Goal: Transaction & Acquisition: Obtain resource

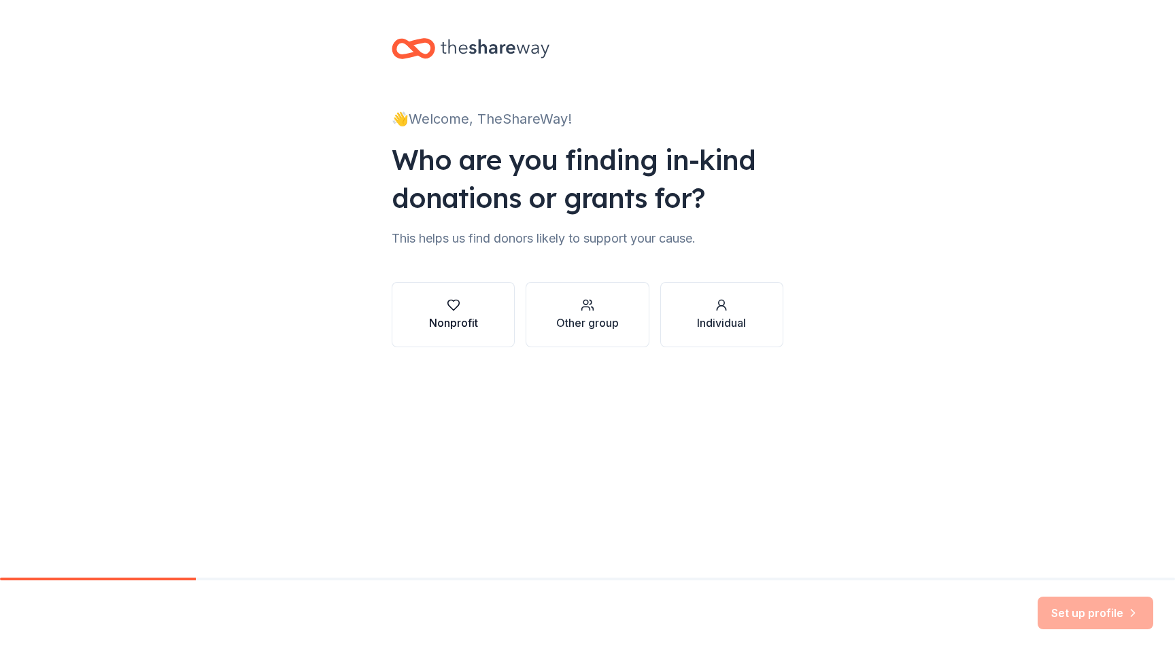
click at [416, 298] on button "Nonprofit" at bounding box center [453, 314] width 123 height 65
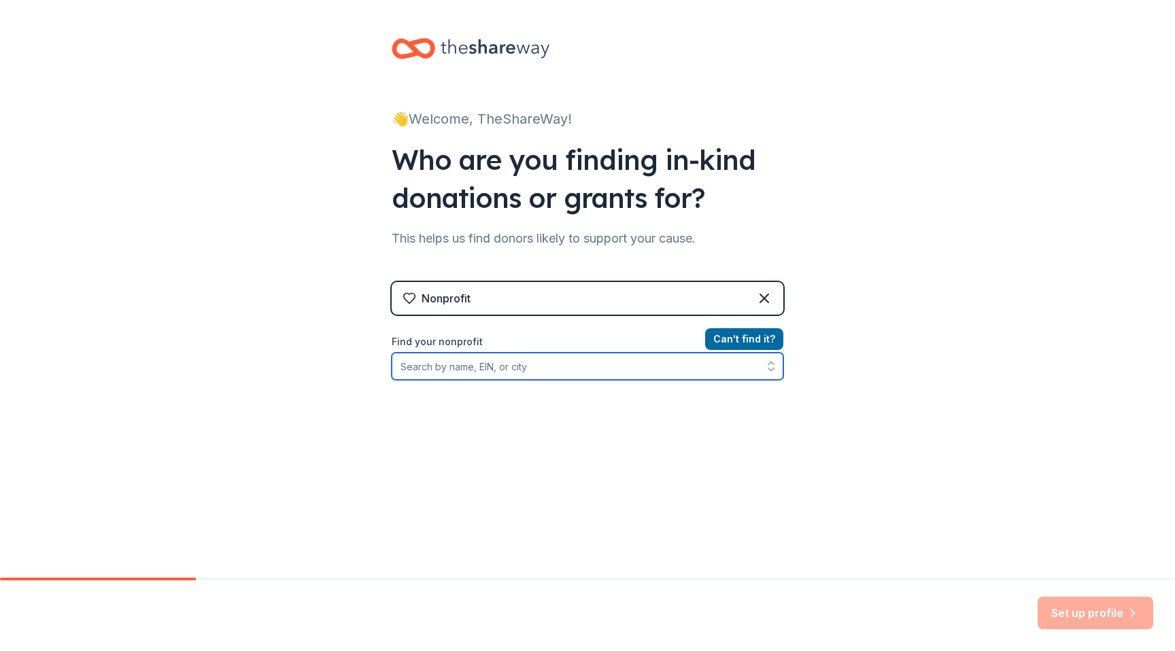
click at [473, 364] on input "Find your nonprofit" at bounding box center [588, 366] width 392 height 27
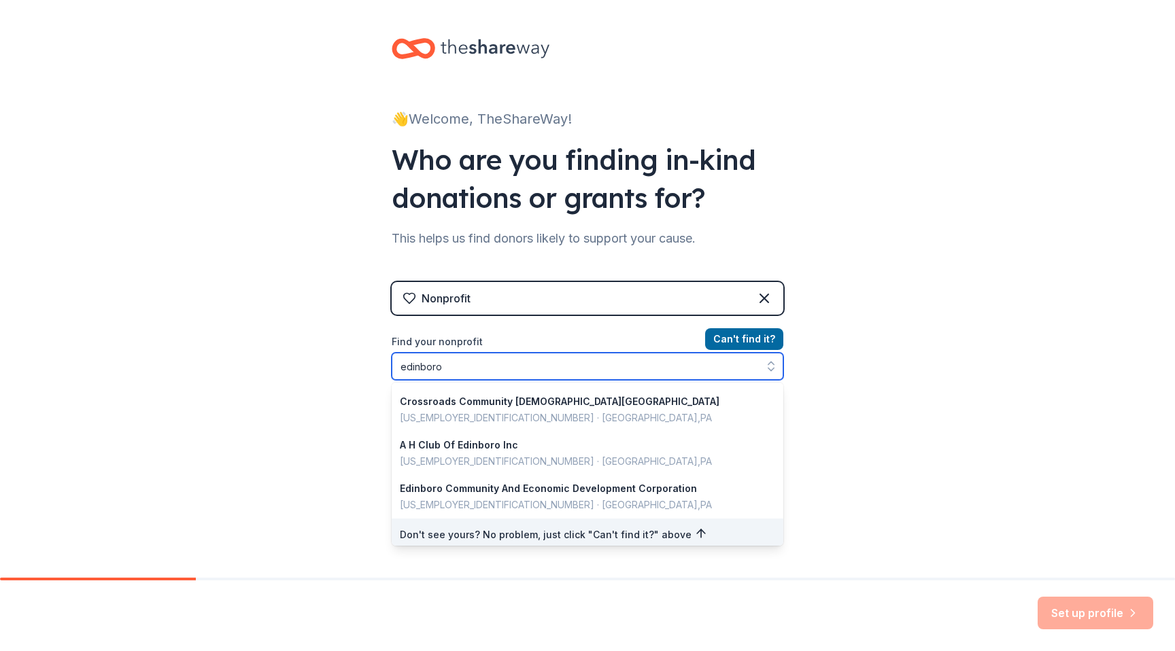
scroll to position [963, 0]
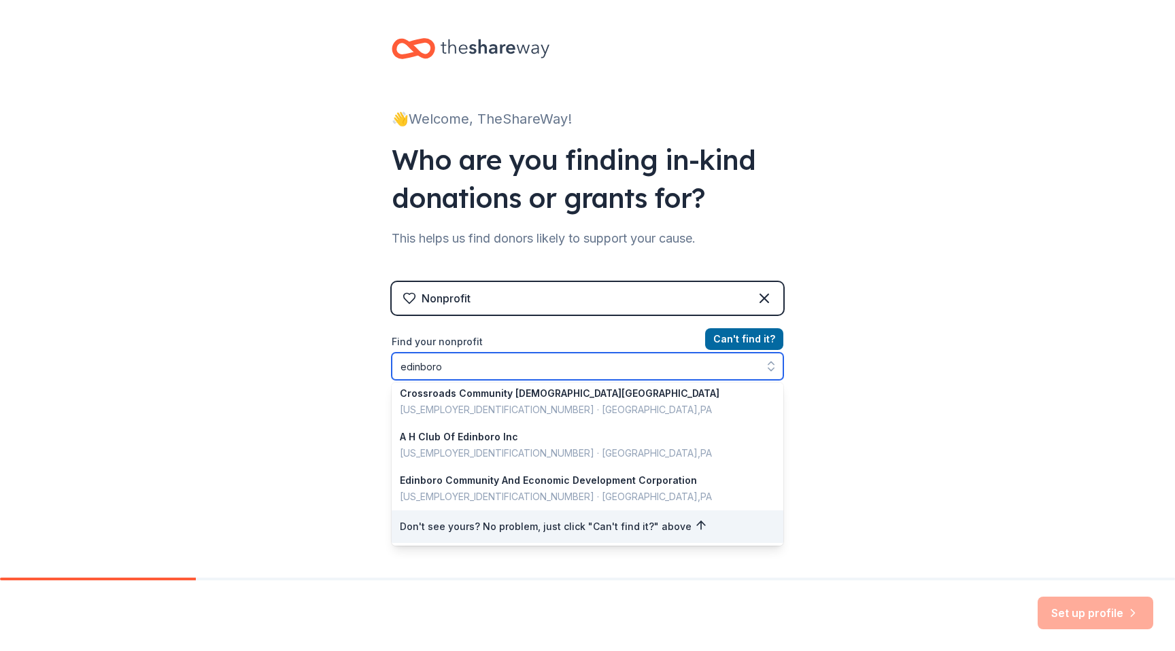
drag, startPoint x: 445, startPoint y: 368, endPoint x: 335, endPoint y: 363, distance: 109.6
click at [332, 365] on div "👋 Welcome, TheShareWay! Who are you finding in-kind donations or grants for? Th…" at bounding box center [587, 290] width 1175 height 581
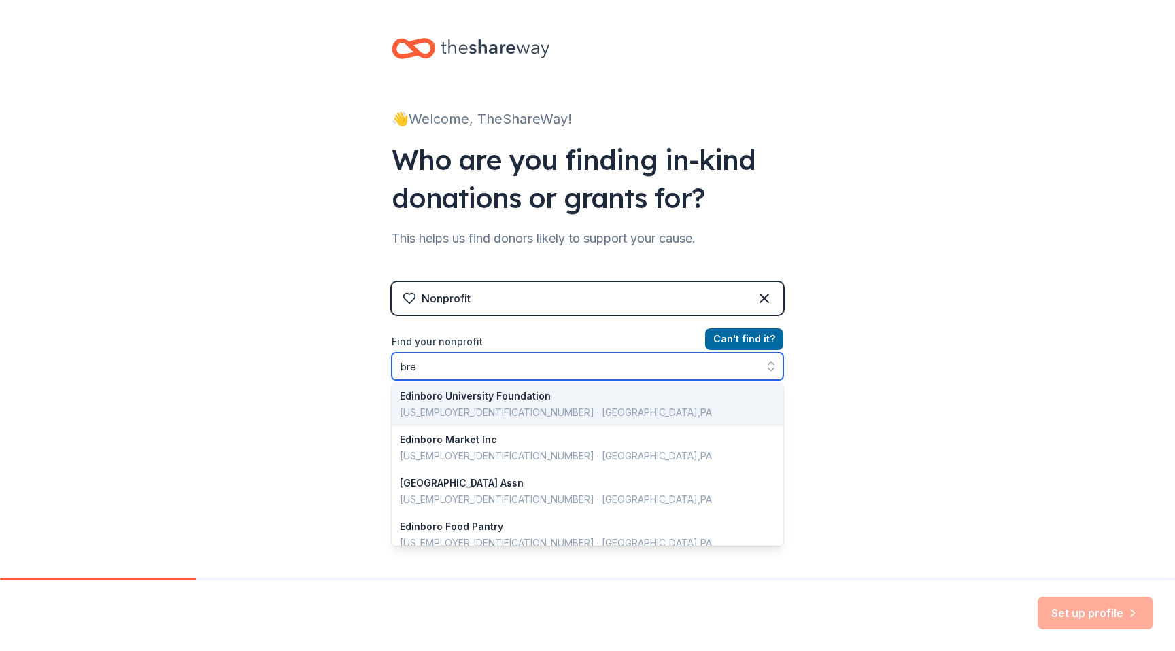
scroll to position [0, 0]
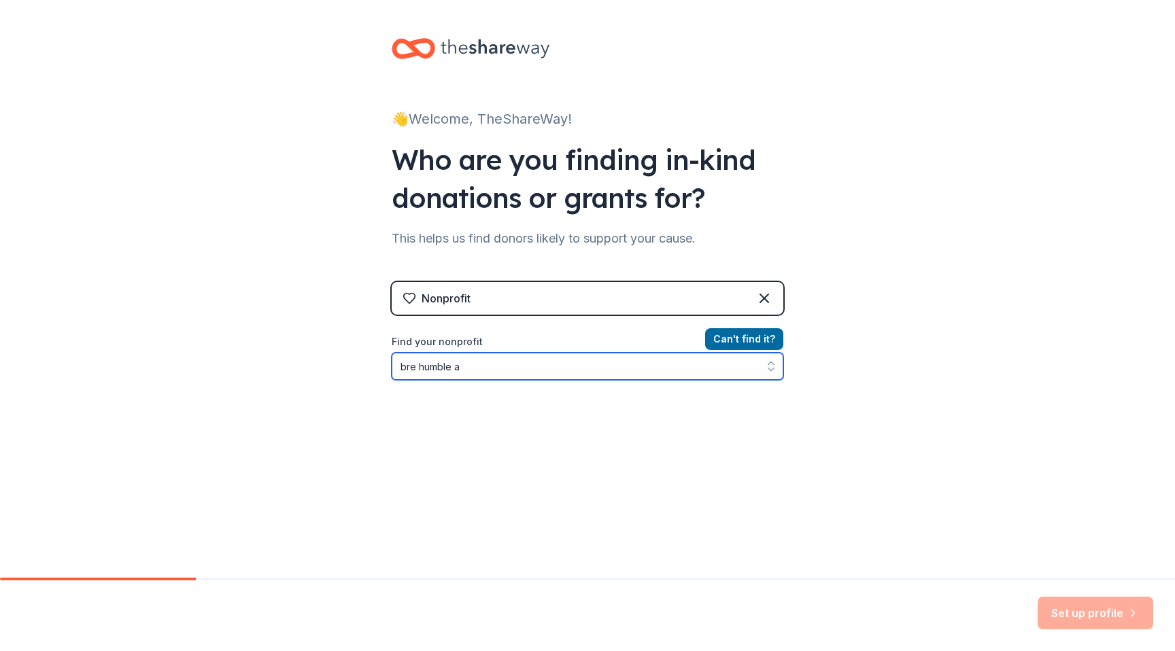
type input "bre humble"
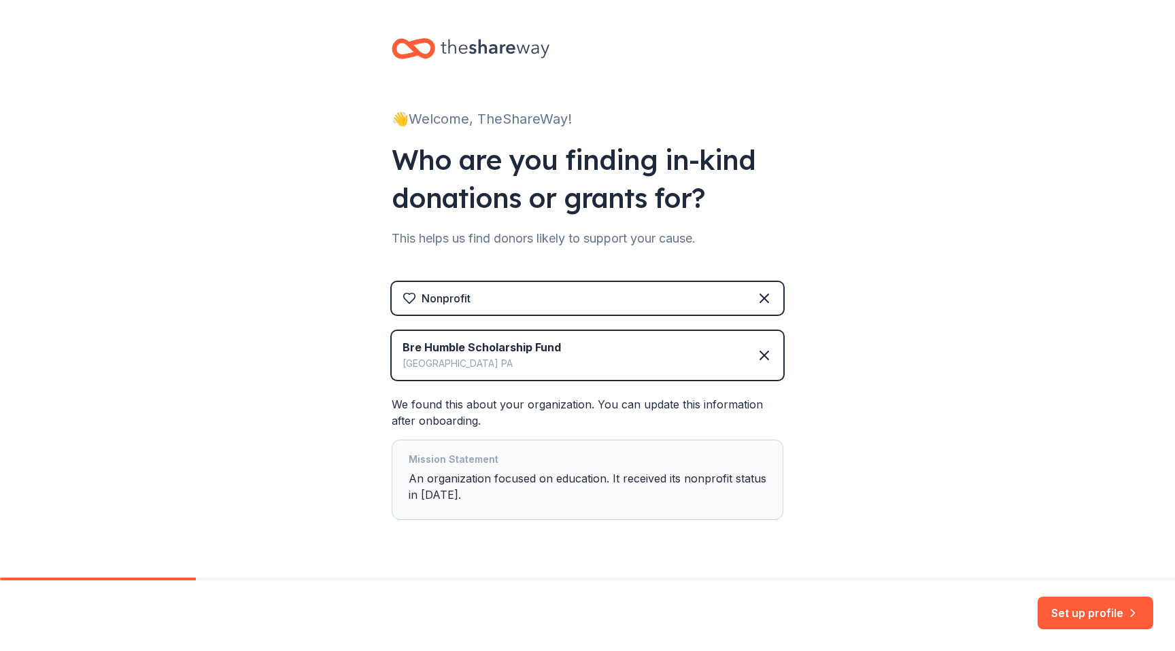
scroll to position [35, 0]
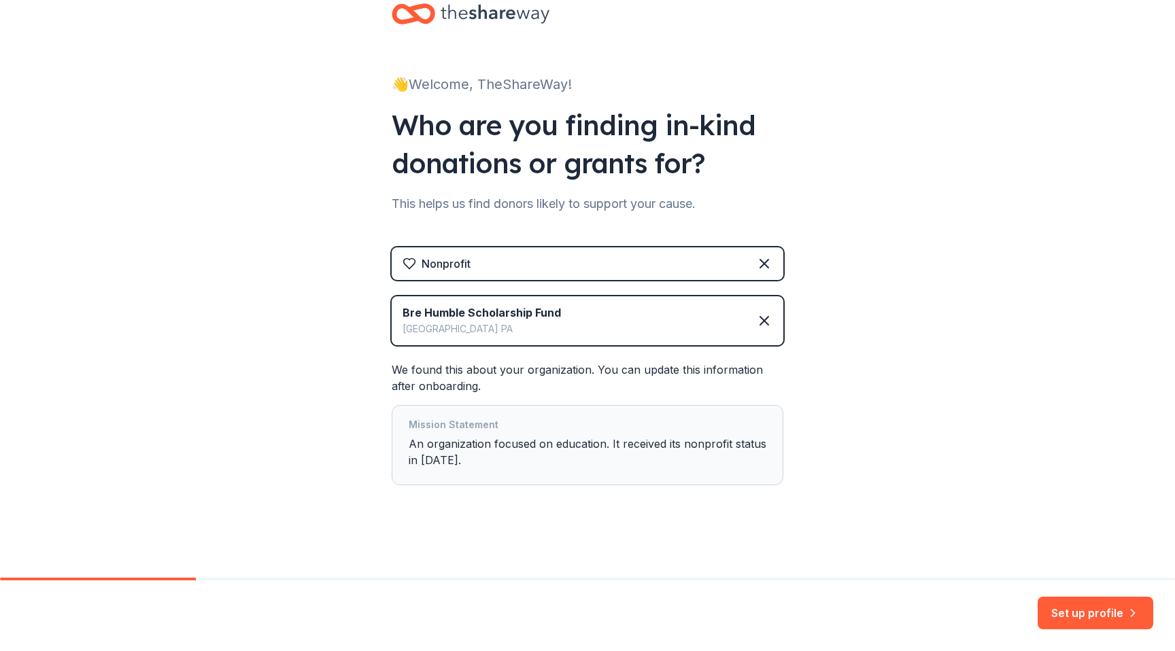
click at [458, 485] on div "Nonprofit Bre Humble Scholarship Fund Edinboro PA We found this about your orga…" at bounding box center [588, 379] width 392 height 265
click at [1072, 626] on button "Set up profile" at bounding box center [1096, 613] width 116 height 33
click at [1101, 621] on div "Set up profile" at bounding box center [1096, 613] width 116 height 33
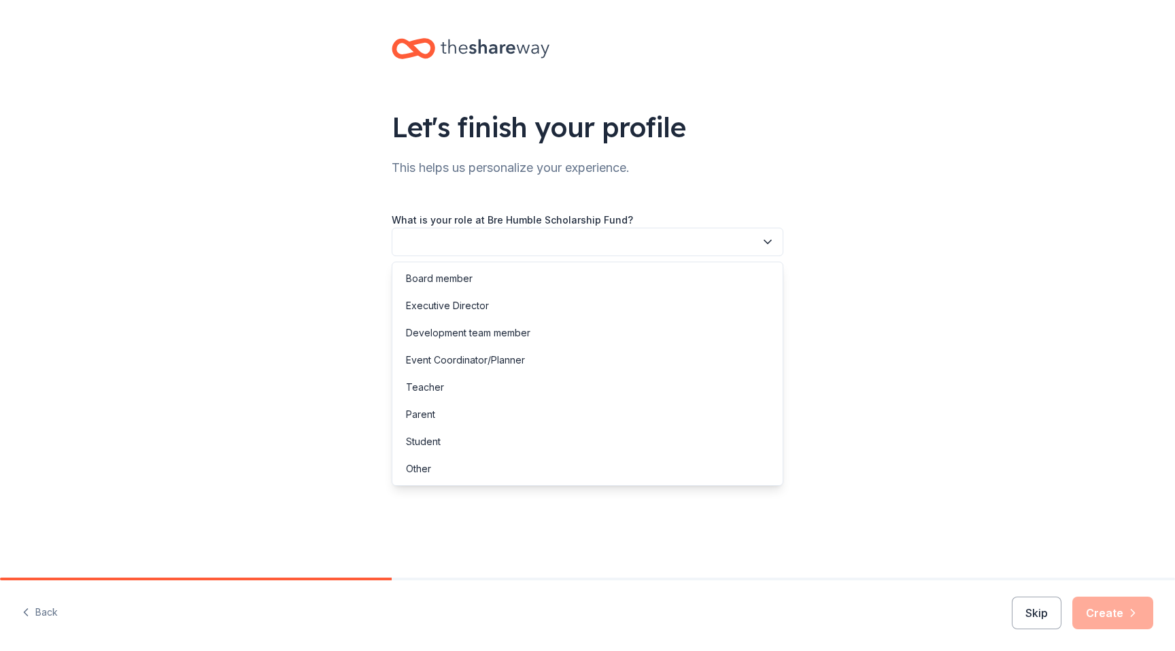
click at [492, 230] on button "button" at bounding box center [588, 242] width 392 height 29
click at [480, 282] on div "Board member" at bounding box center [587, 278] width 385 height 27
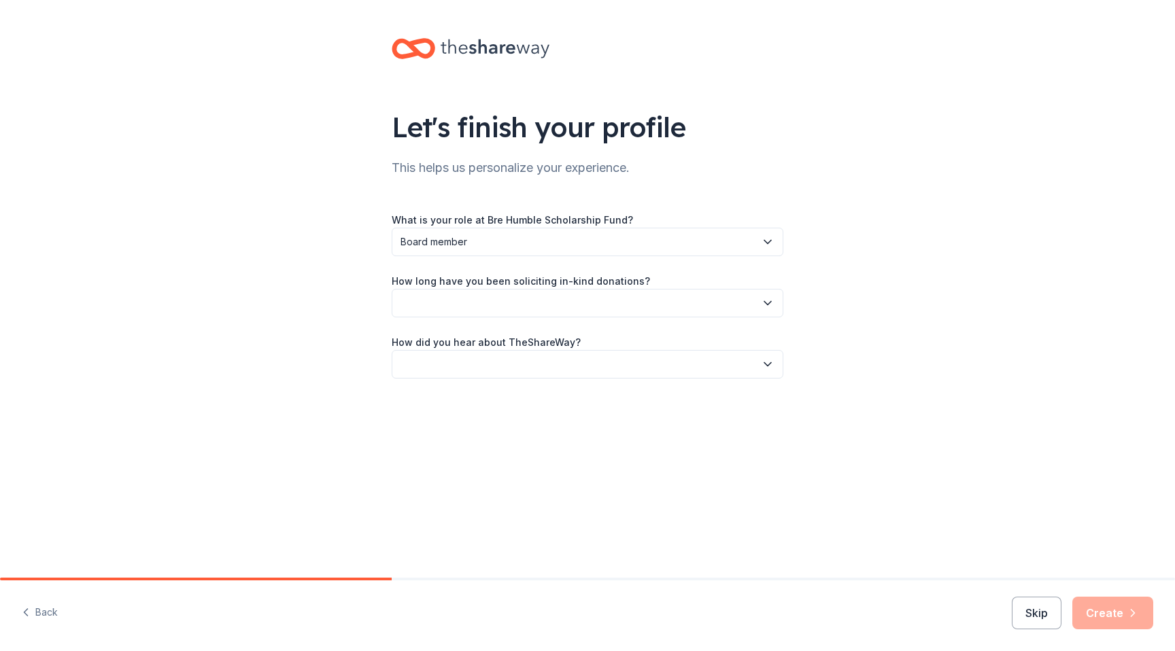
click at [471, 308] on button "button" at bounding box center [588, 303] width 392 height 29
click at [466, 372] on div "1 to 2 years" at bounding box center [587, 367] width 385 height 27
click at [479, 367] on button "button" at bounding box center [588, 364] width 392 height 29
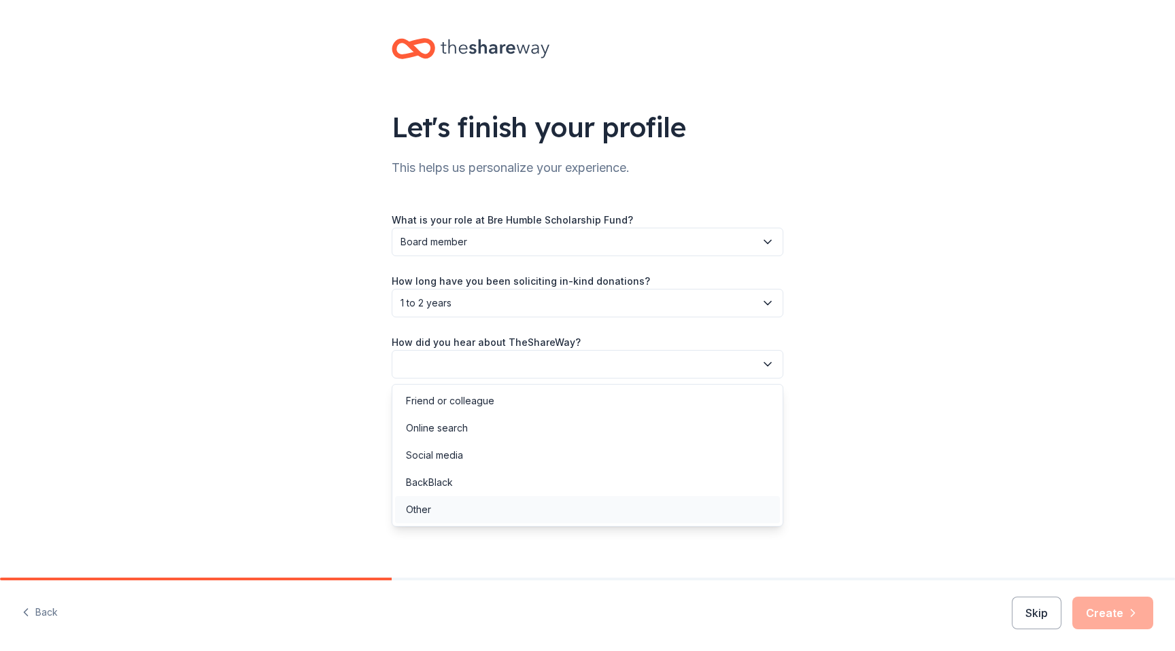
click at [471, 508] on div "Other" at bounding box center [587, 509] width 385 height 27
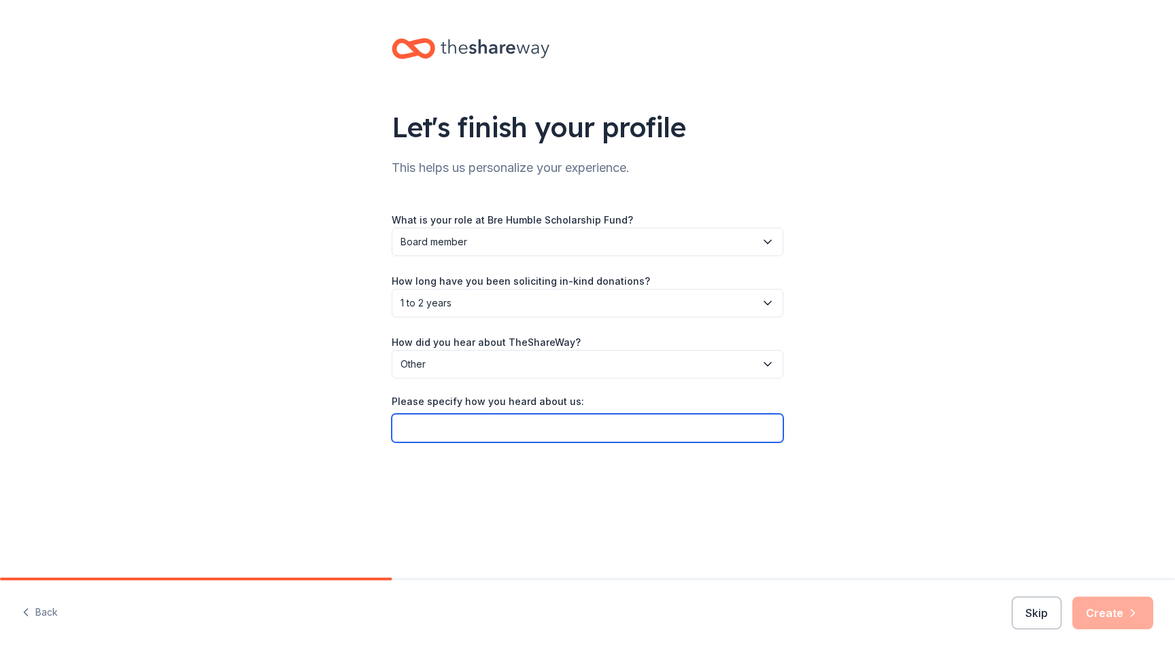
click at [557, 428] on input "Please specify how you heard about us:" at bounding box center [588, 428] width 392 height 29
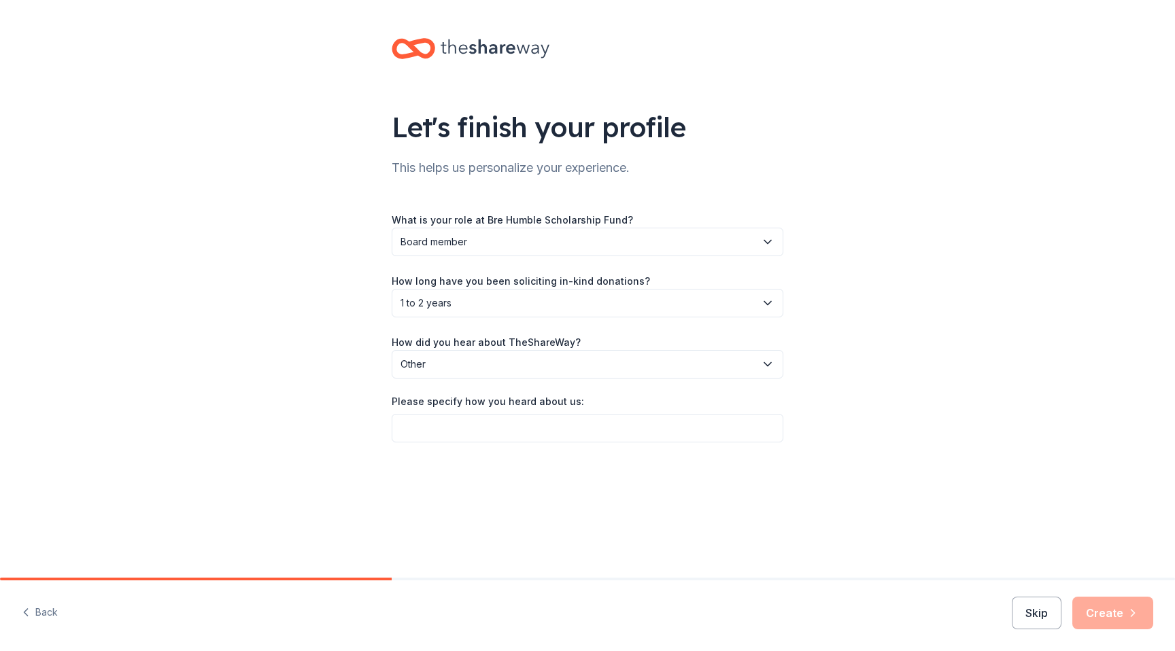
click at [561, 355] on button "Other" at bounding box center [588, 364] width 392 height 29
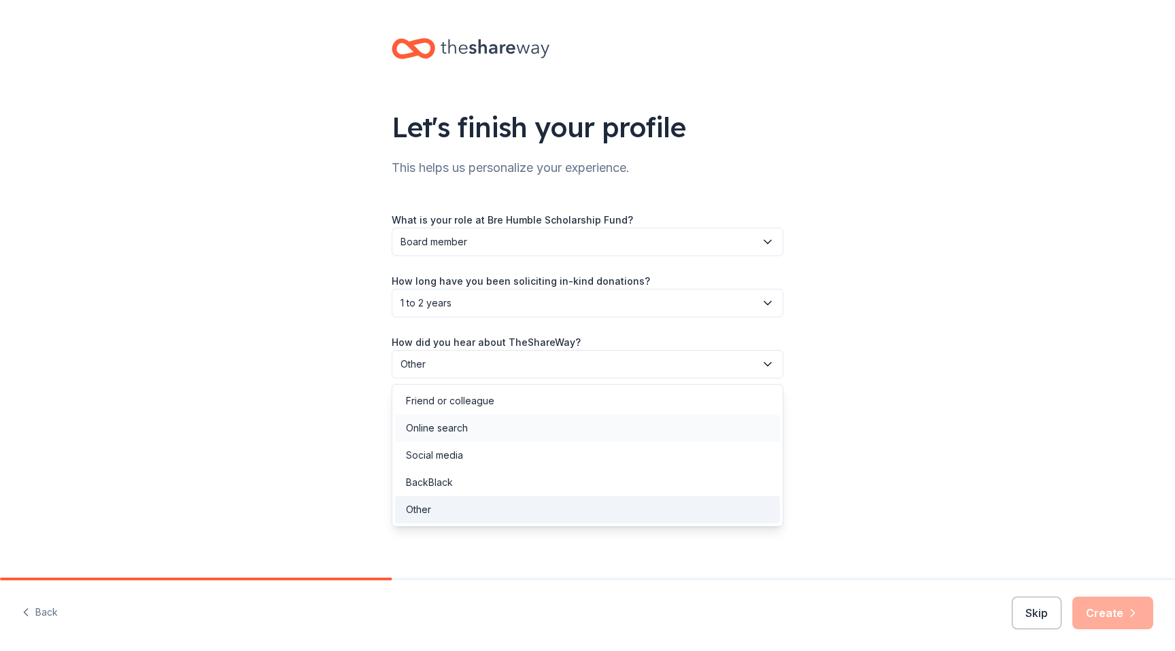
click at [489, 436] on div "Online search" at bounding box center [587, 428] width 385 height 27
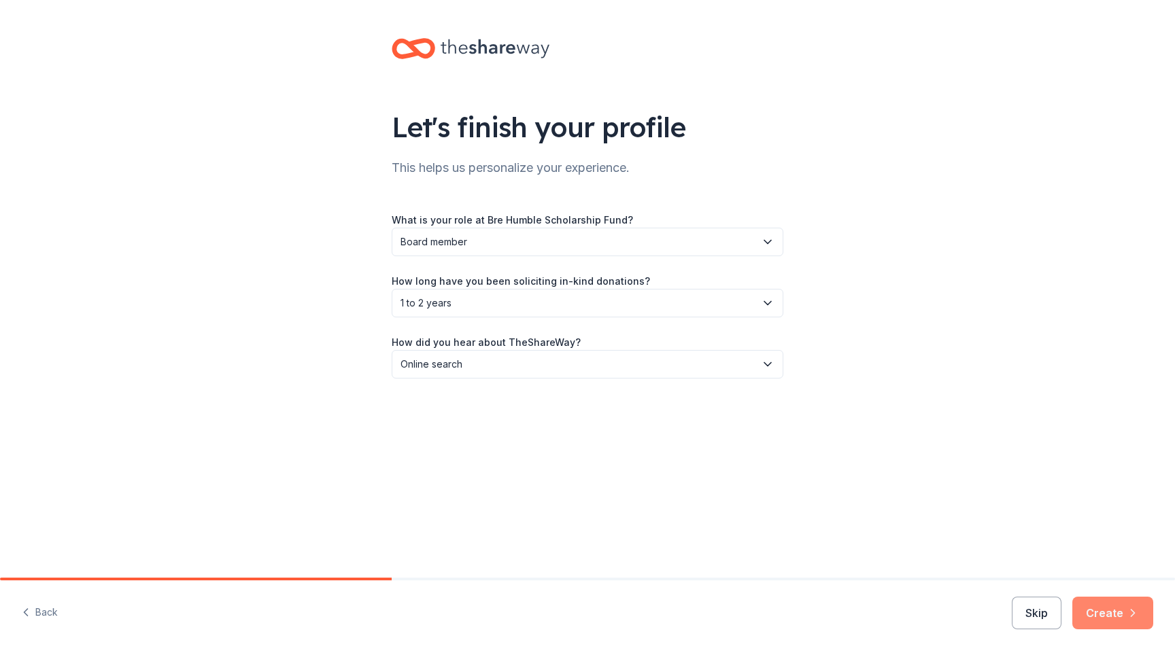
click at [1110, 625] on button "Create" at bounding box center [1112, 613] width 81 height 33
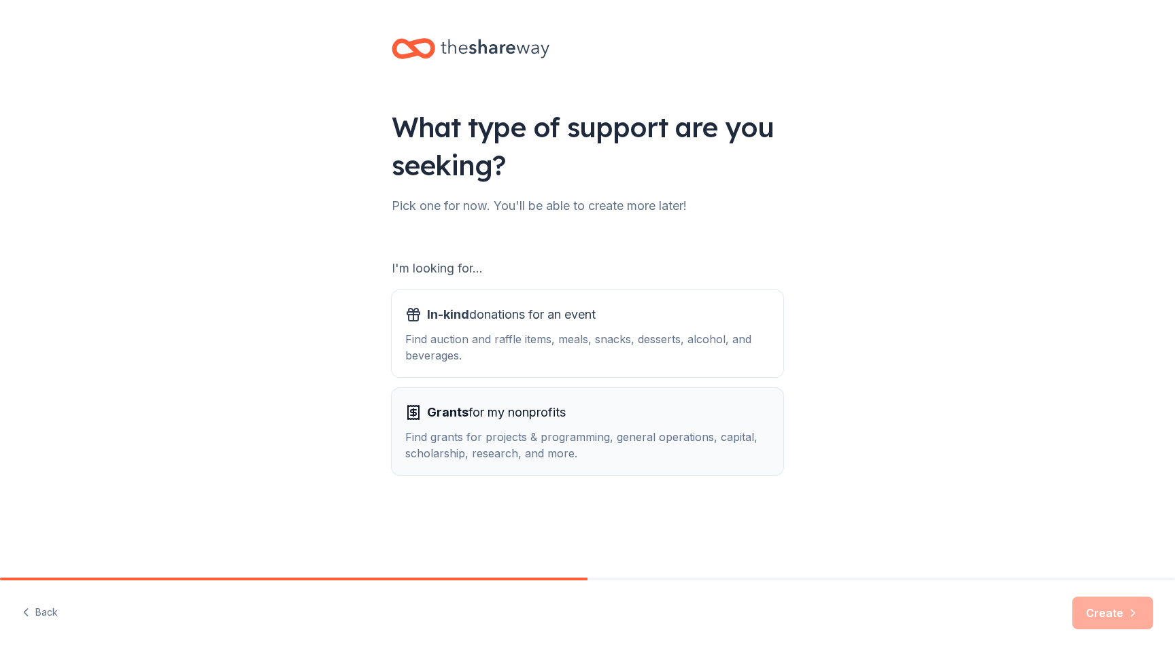
click at [574, 428] on div "Grants for my nonprofits Find grants for projects & programming, general operat…" at bounding box center [587, 432] width 364 height 60
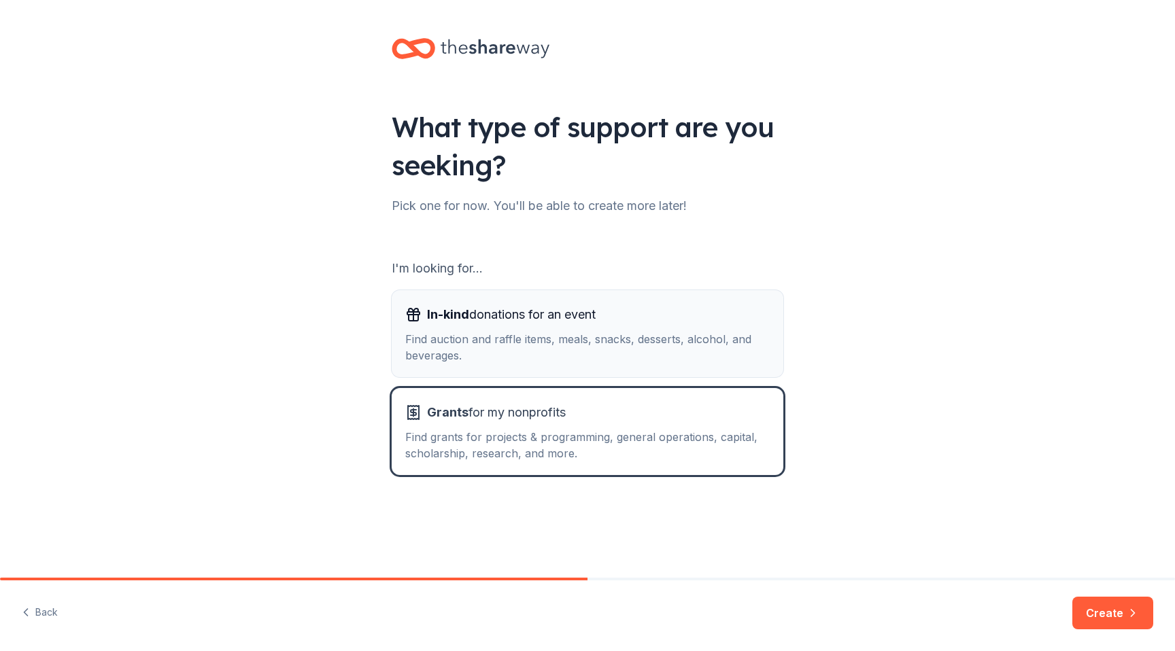
click at [725, 358] on div "Find auction and raffle items, meals, snacks, desserts, alcohol, and beverages." at bounding box center [587, 347] width 364 height 33
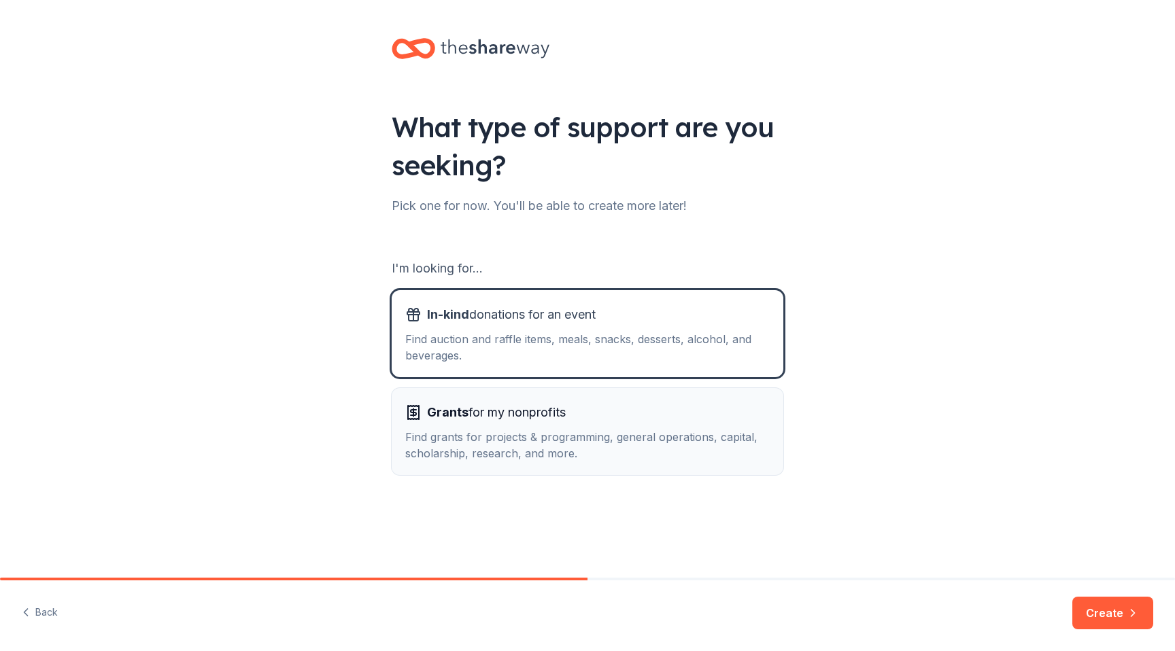
click at [713, 423] on div "Grants for my nonprofits" at bounding box center [587, 413] width 364 height 22
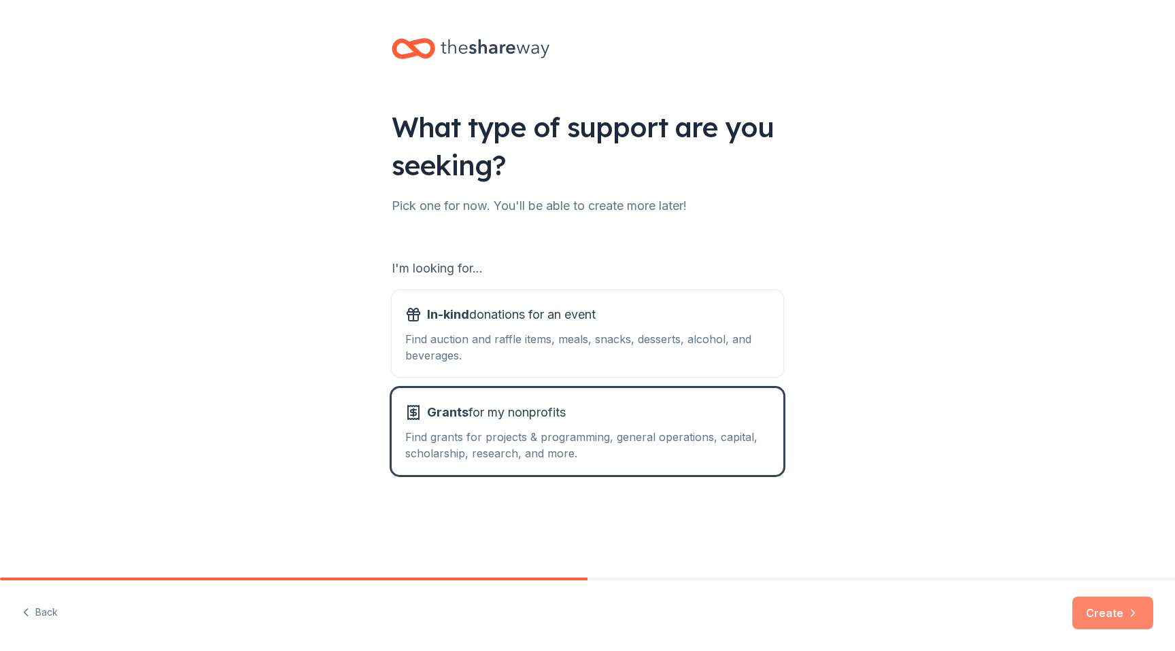
click at [1106, 598] on button "Create" at bounding box center [1112, 613] width 81 height 33
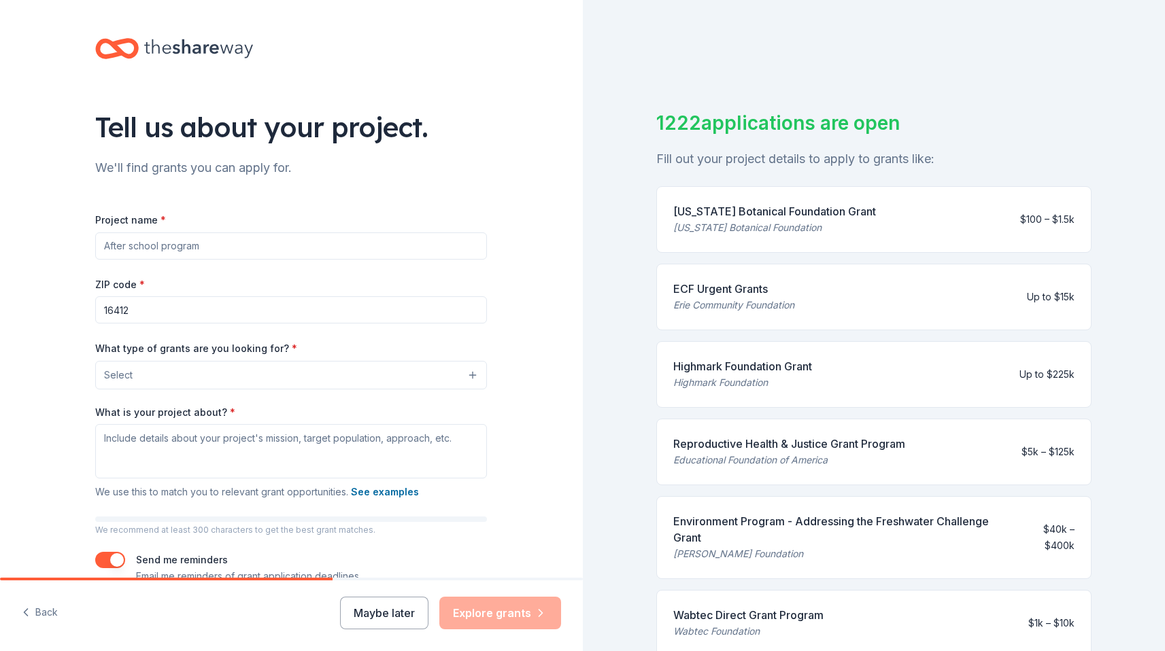
click at [179, 252] on input "Project name *" at bounding box center [291, 246] width 392 height 27
type input "Classroom supplys"
click at [187, 345] on label "What type of grants are you looking for? *" at bounding box center [196, 349] width 202 height 14
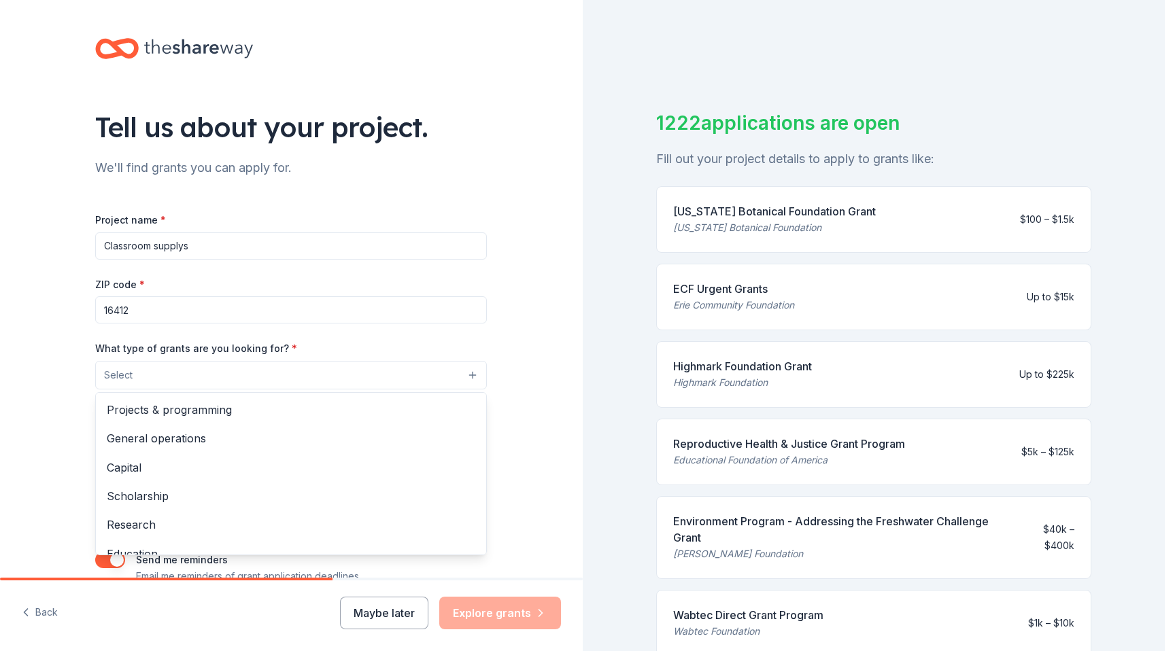
click at [187, 362] on button "Select" at bounding box center [291, 375] width 392 height 29
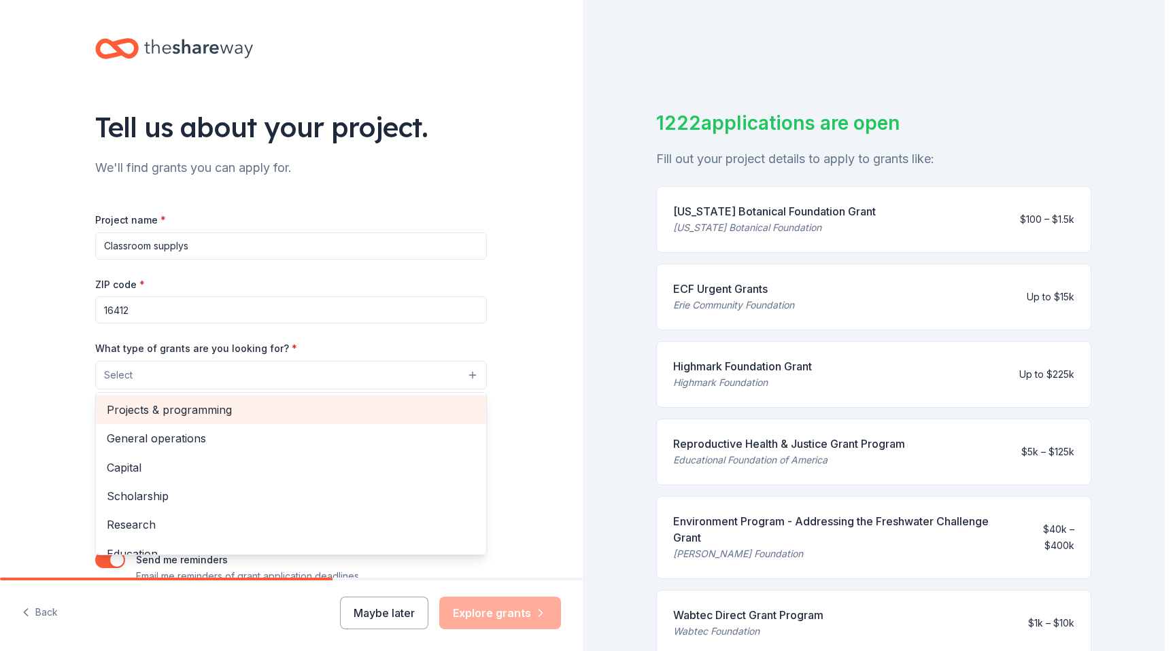
click at [199, 413] on span "Projects & programming" at bounding box center [291, 410] width 369 height 18
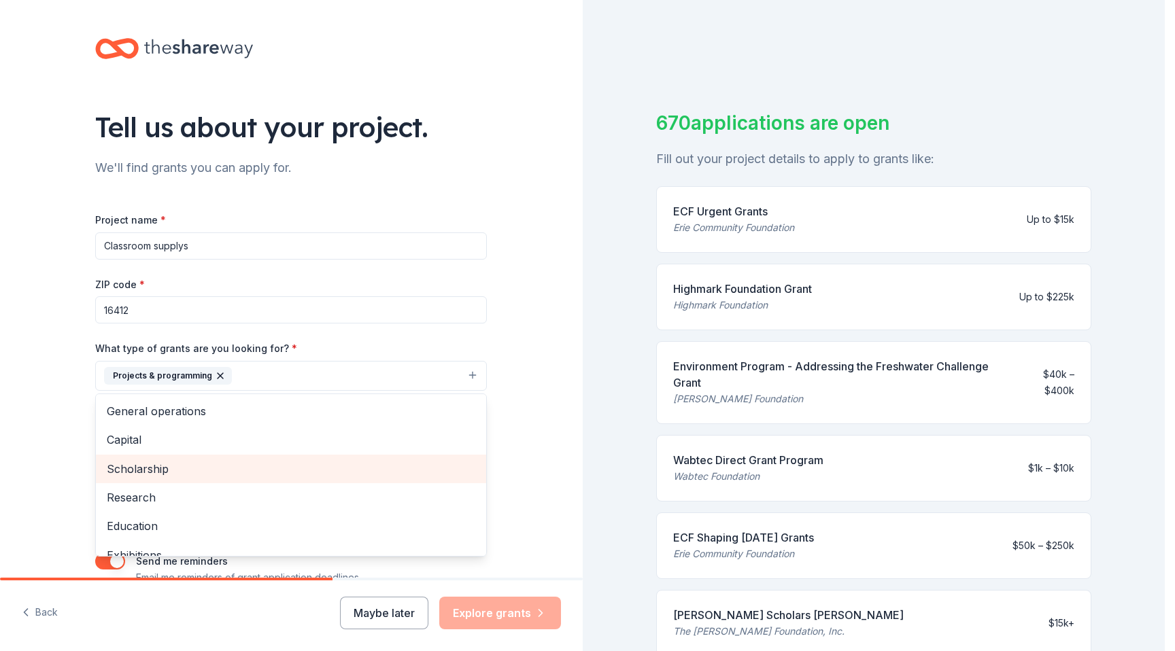
click at [150, 472] on span "Scholarship" at bounding box center [291, 469] width 369 height 18
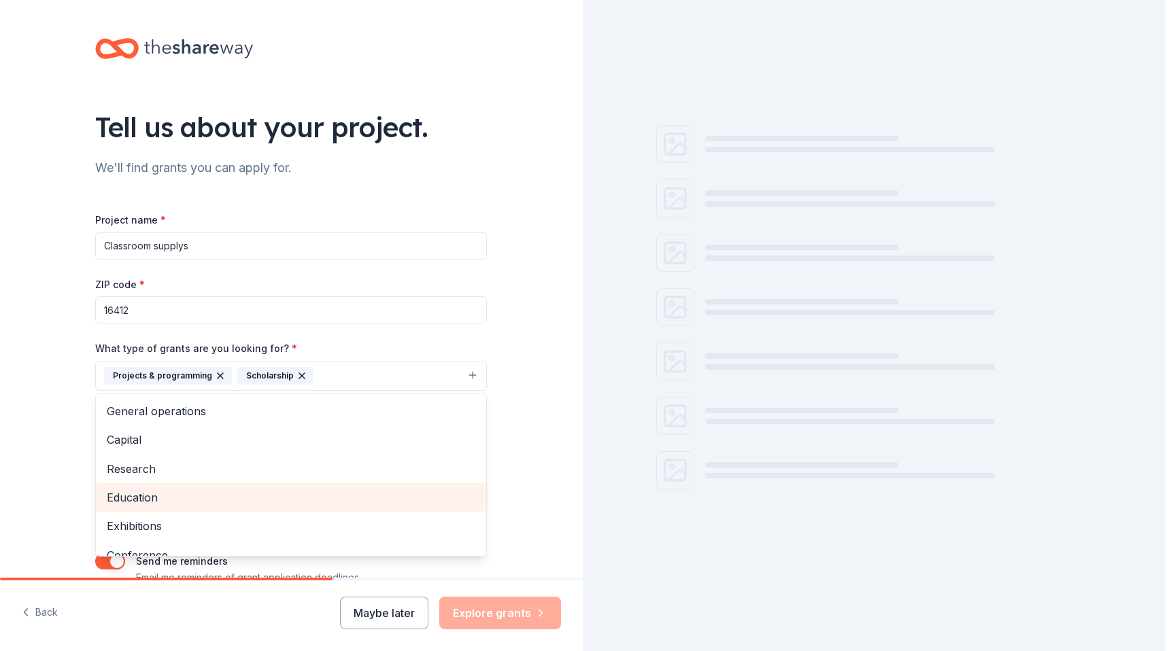
click at [150, 492] on span "Education" at bounding box center [291, 498] width 369 height 18
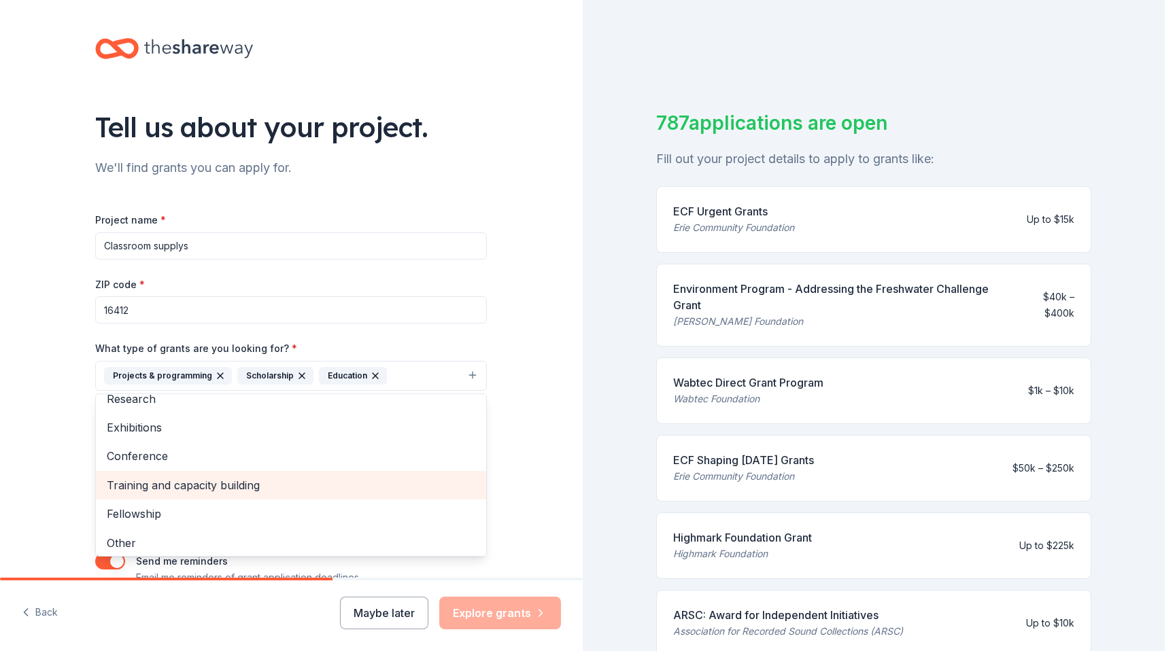
scroll to position [74, 0]
click at [178, 492] on div "Training and capacity building" at bounding box center [291, 481] width 390 height 29
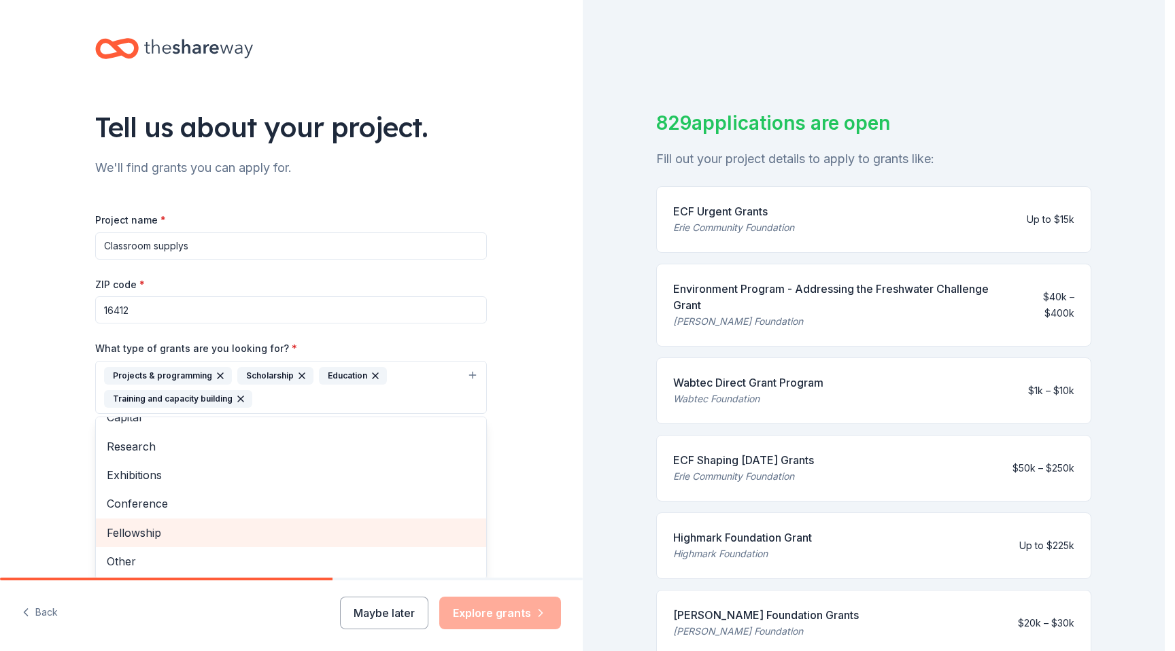
click at [175, 533] on span "Fellowship" at bounding box center [291, 533] width 369 height 18
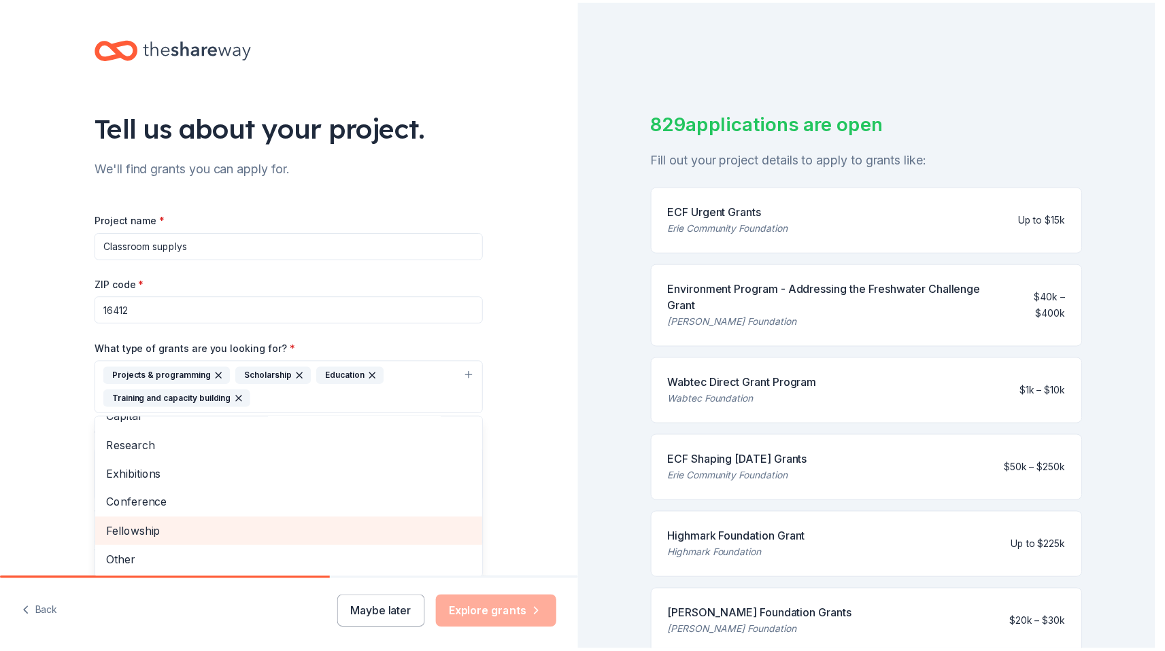
scroll to position [16, 0]
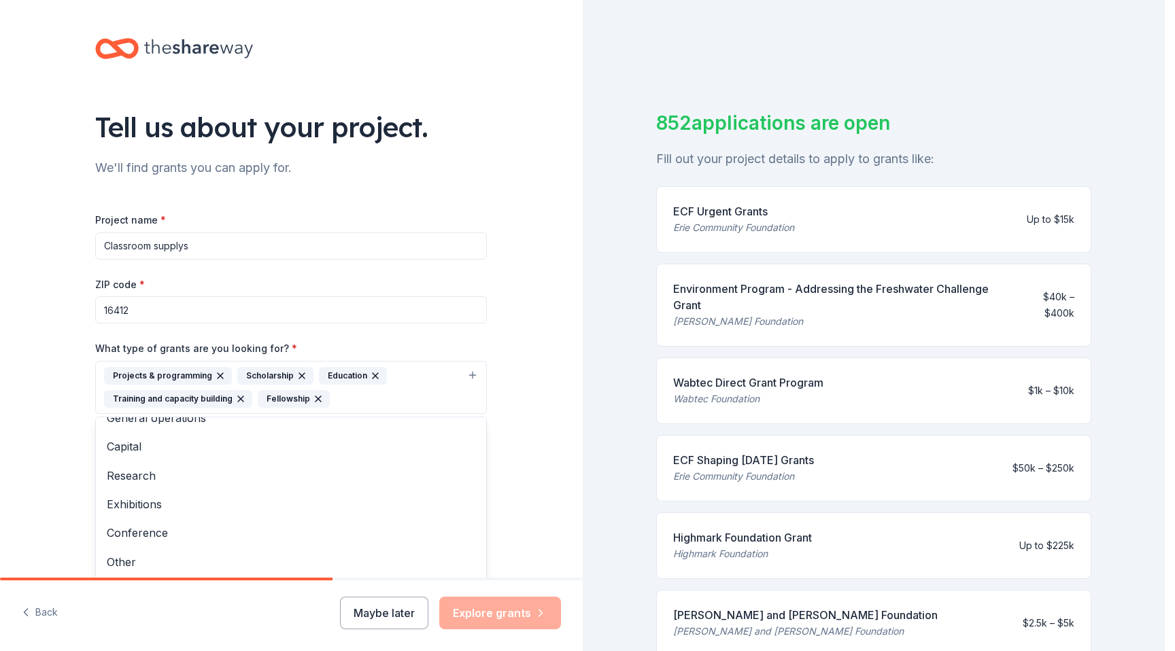
click at [500, 329] on div "Tell us about your project. We'll find grants you can apply for. Project name *…" at bounding box center [290, 337] width 435 height 674
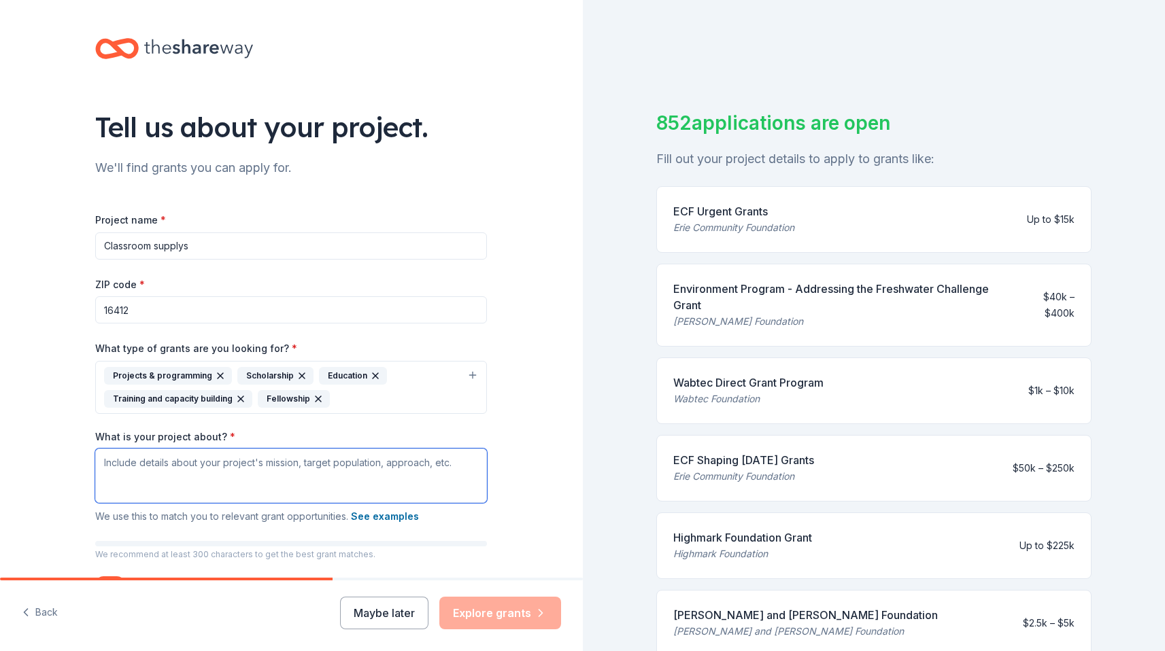
click at [220, 484] on textarea "What is your project about? *" at bounding box center [291, 476] width 392 height 54
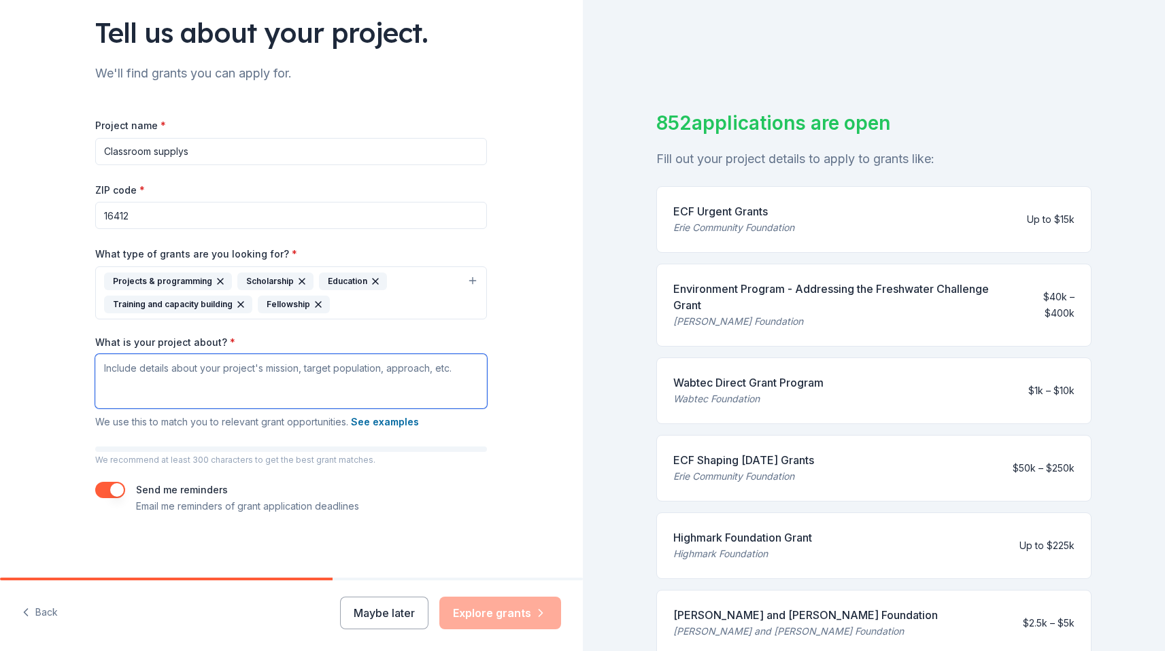
scroll to position [97, 0]
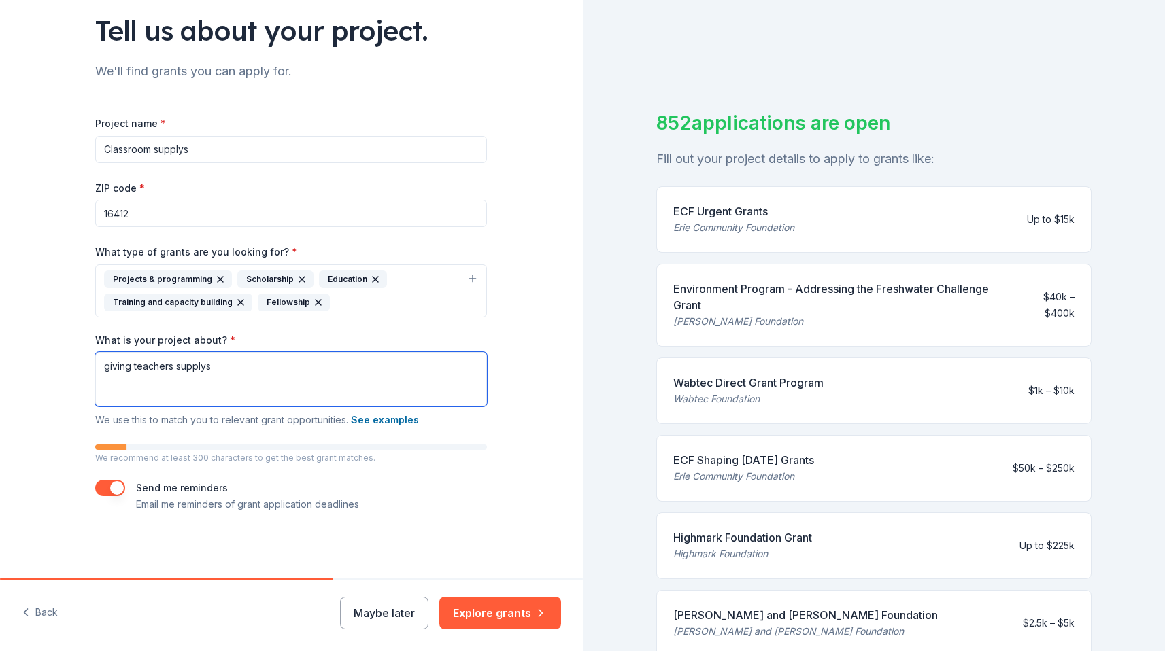
click at [190, 365] on textarea "giving teachers supplys" at bounding box center [291, 379] width 392 height 54
type textarea "giving teachers supplies for class room"
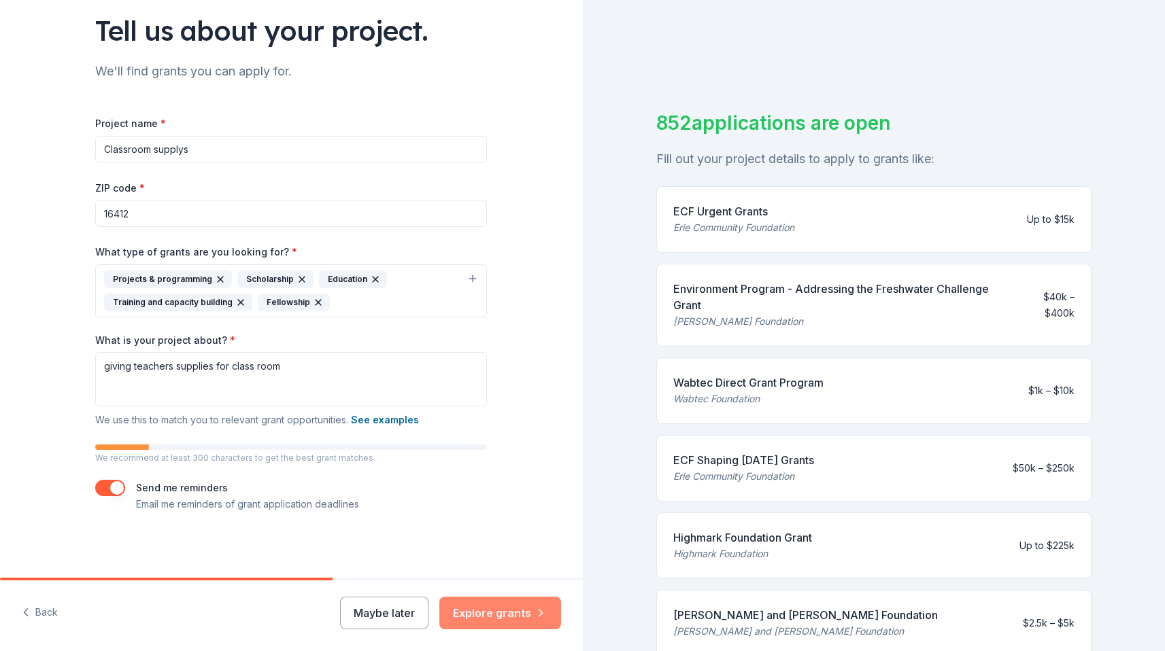
click at [497, 621] on button "Explore grants" at bounding box center [500, 613] width 122 height 33
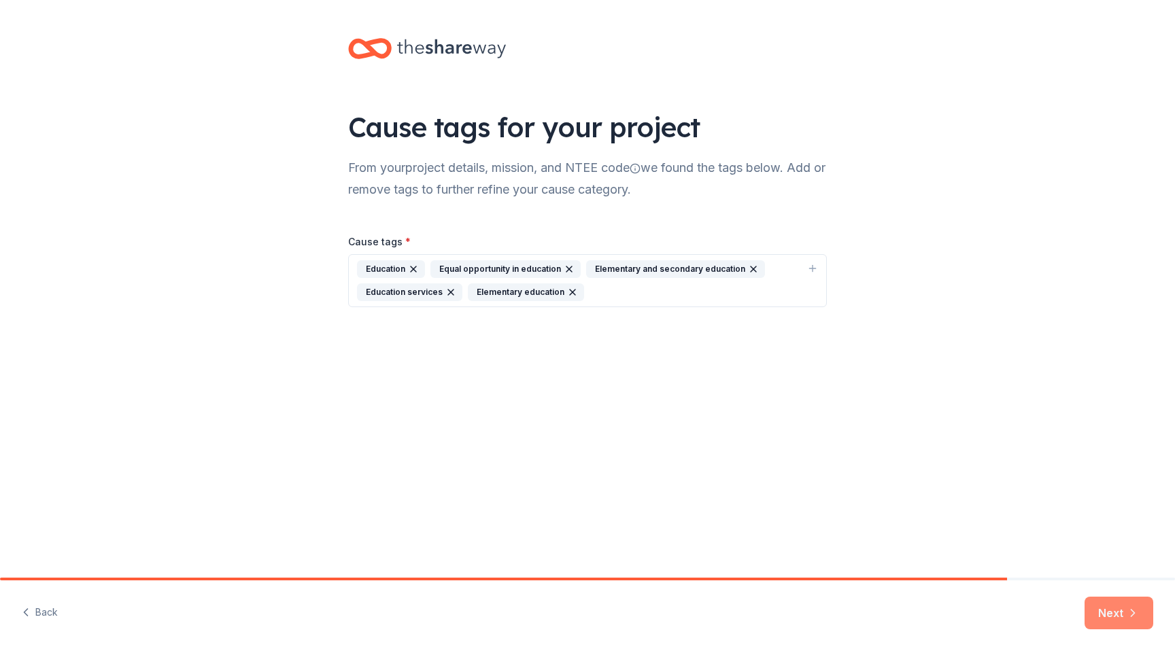
click at [1110, 602] on button "Next" at bounding box center [1118, 613] width 69 height 33
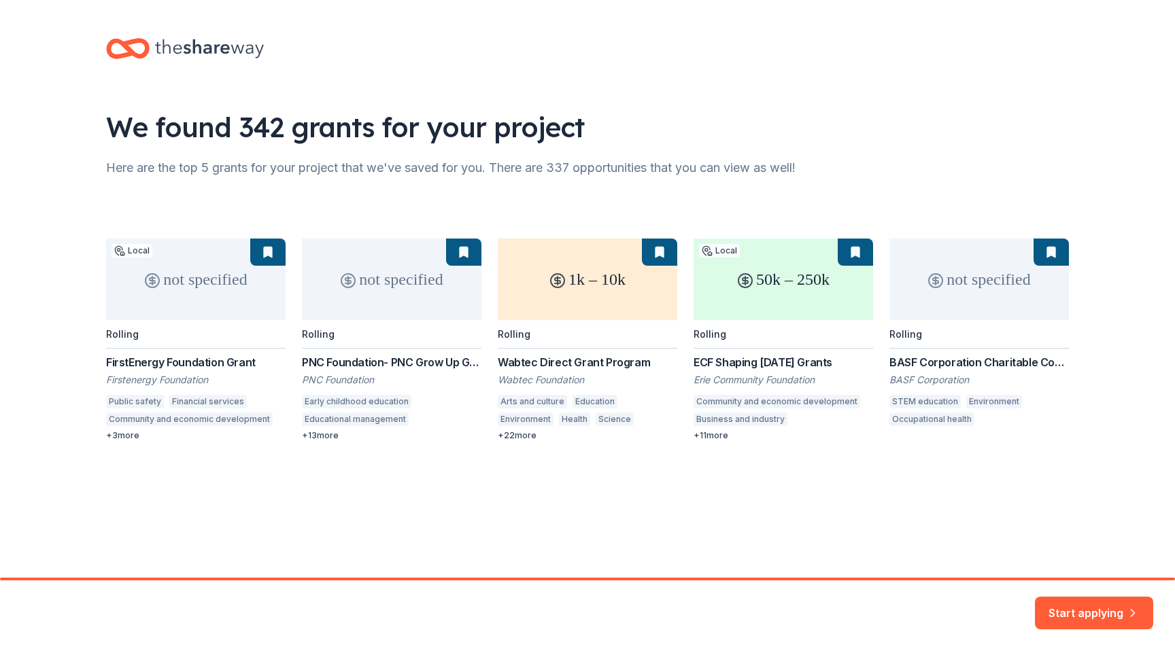
click at [163, 307] on div "not specified Local Rolling FirstEnergy Foundation Grant Firstenergy Foundation…" at bounding box center [587, 340] width 963 height 203
click at [157, 371] on div "not specified Local Rolling FirstEnergy Foundation Grant Firstenergy Foundation…" at bounding box center [587, 340] width 963 height 203
click at [121, 431] on div "not specified Local Rolling FirstEnergy Foundation Grant Firstenergy Foundation…" at bounding box center [587, 340] width 963 height 203
drag, startPoint x: 122, startPoint y: 437, endPoint x: 670, endPoint y: 483, distance: 550.6
click at [670, 483] on div "We found 342 grants for your project Here are the top 5 grants for your project…" at bounding box center [587, 253] width 1006 height 507
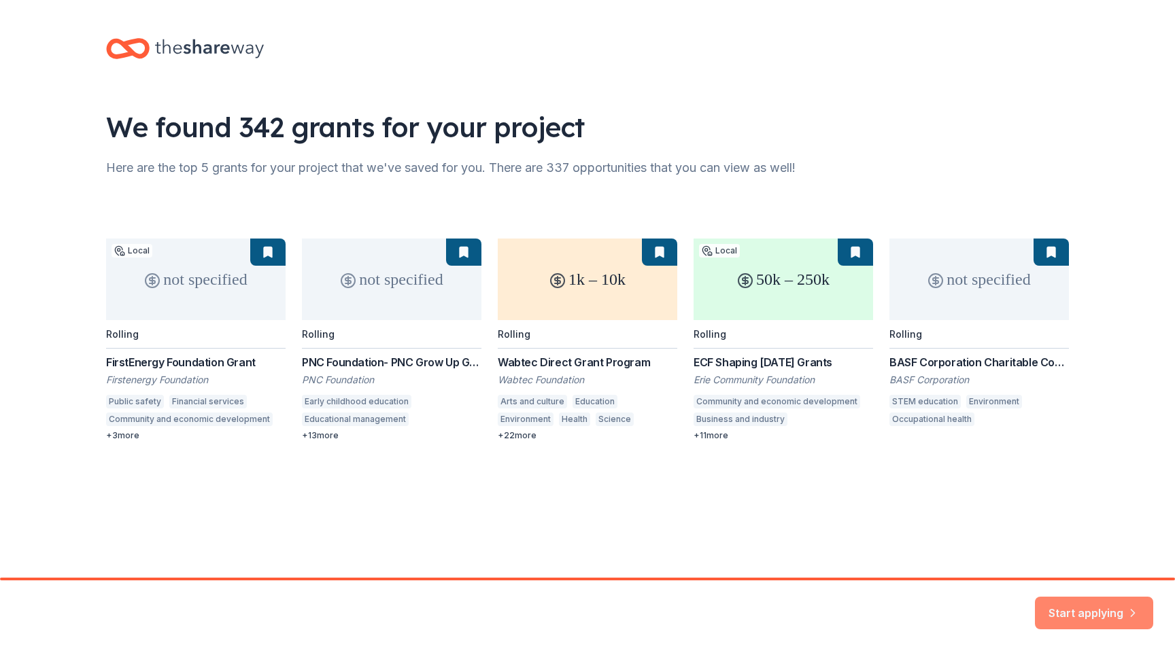
click at [1048, 598] on button "Start applying" at bounding box center [1094, 605] width 118 height 33
click at [1096, 613] on div "Start applying" at bounding box center [1094, 613] width 118 height 33
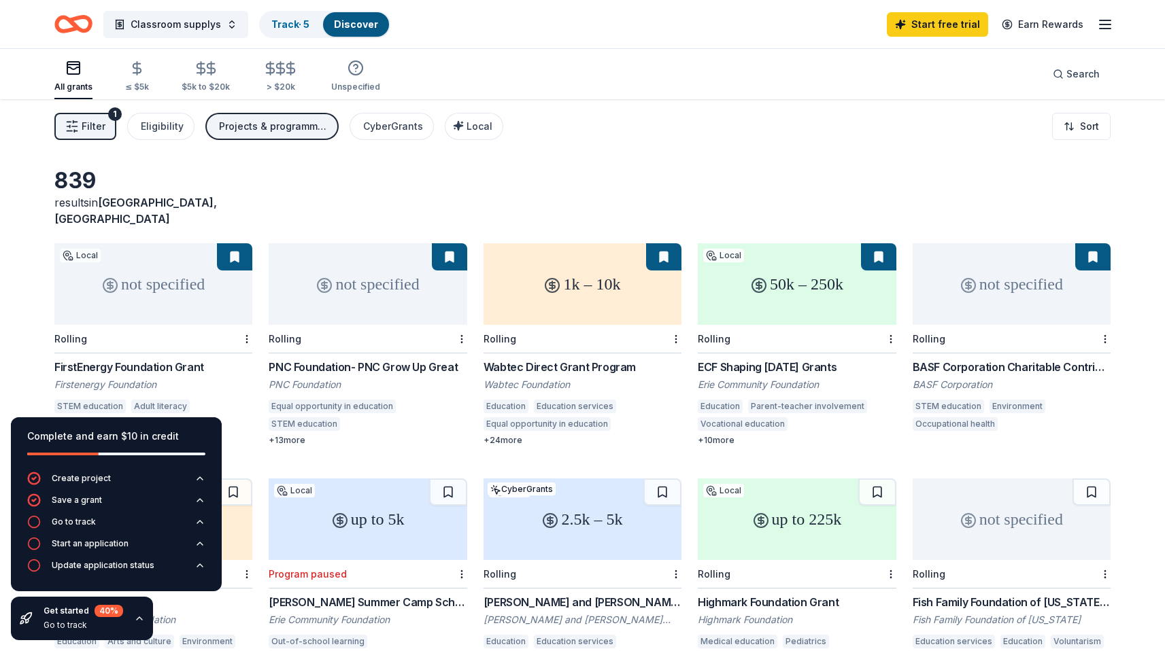
click at [0, 338] on div "839 results in Crossingville, PA not specified Local Rolling FirstEnergy Founda…" at bounding box center [582, 444] width 1165 height 691
click at [96, 135] on button "Filter 1" at bounding box center [85, 126] width 62 height 27
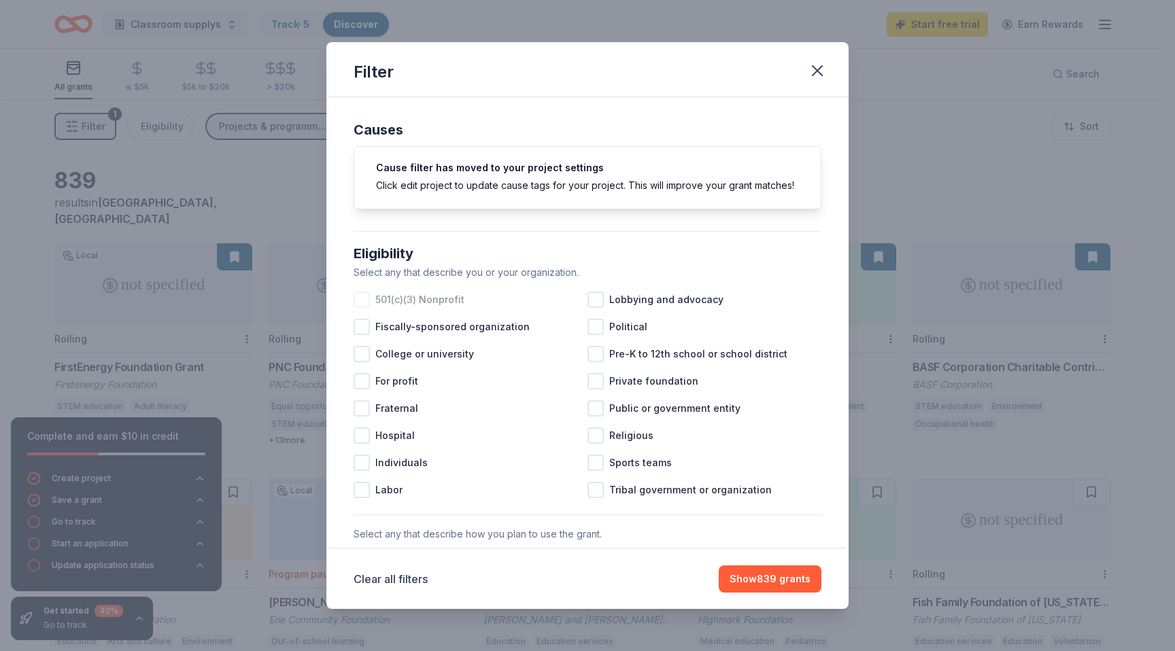
click at [454, 313] on div "501(c)(3) Nonprofit" at bounding box center [471, 299] width 234 height 27
click at [816, 71] on icon "button" at bounding box center [817, 71] width 10 height 10
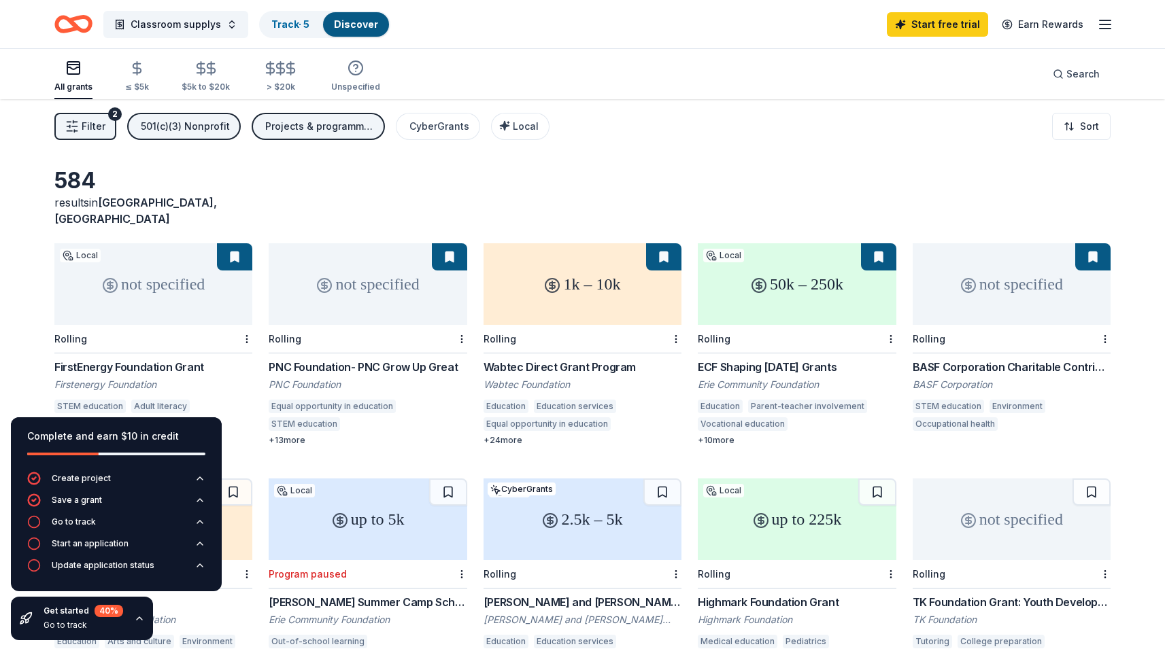
click at [135, 359] on div "FirstEnergy Foundation Grant" at bounding box center [153, 367] width 198 height 16
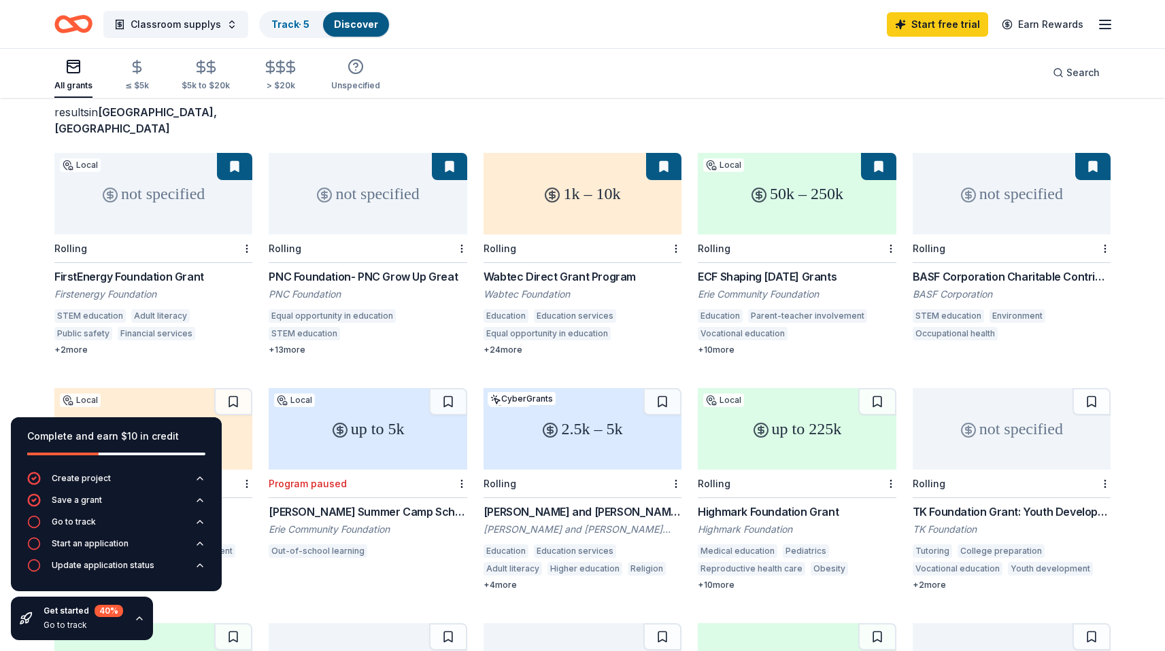
scroll to position [79, 0]
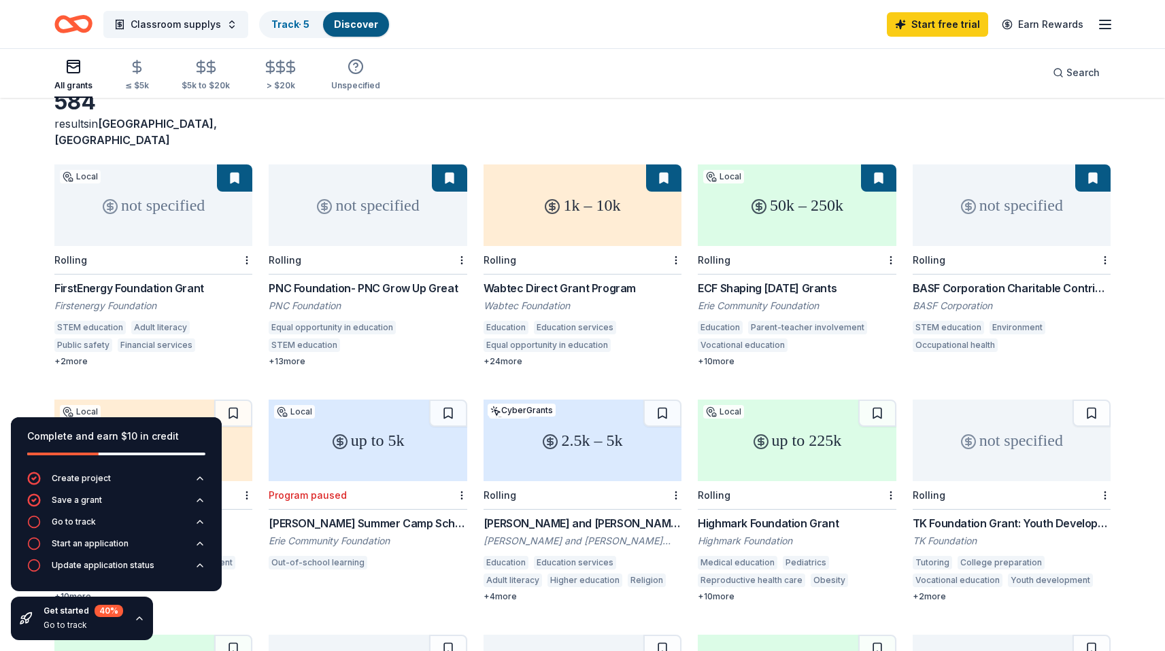
click at [588, 280] on div "Wabtec Direct Grant Program Wabtec Foundation Education Education services Equa…" at bounding box center [582, 323] width 198 height 87
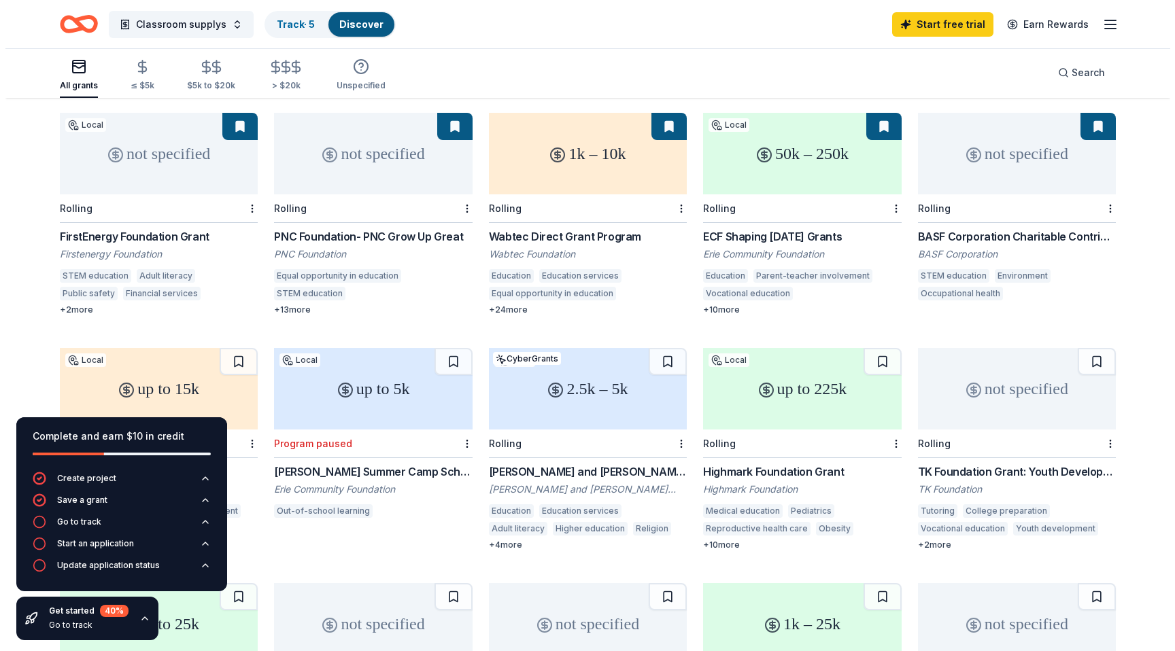
scroll to position [0, 0]
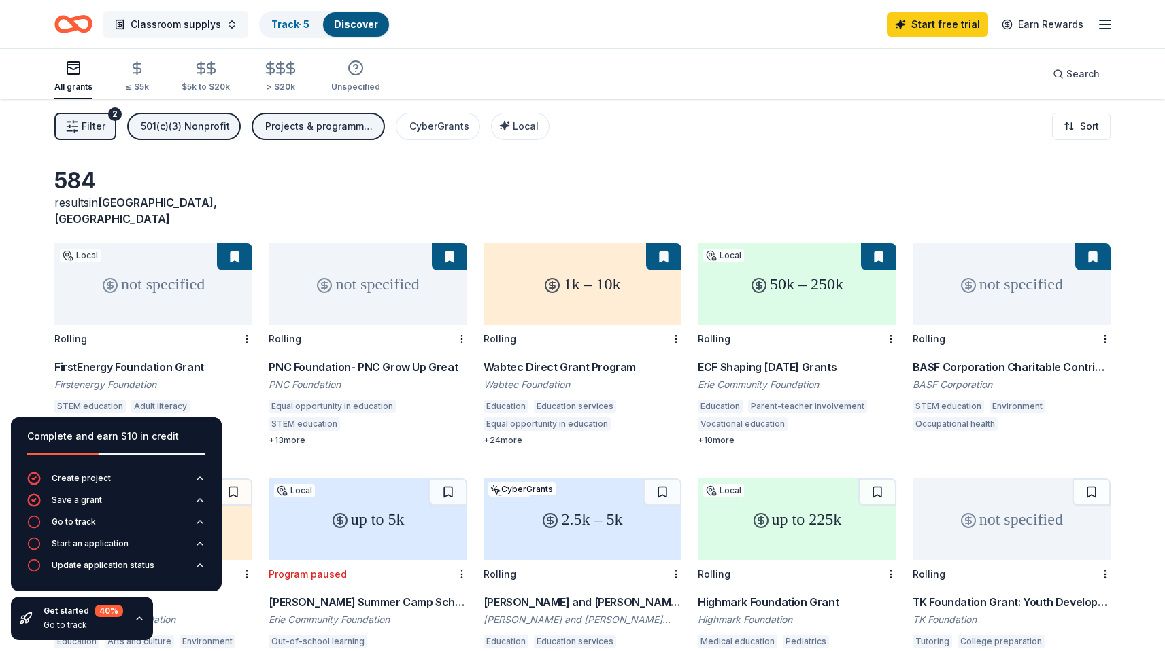
click at [148, 30] on span "Classroom supplys" at bounding box center [176, 24] width 90 height 16
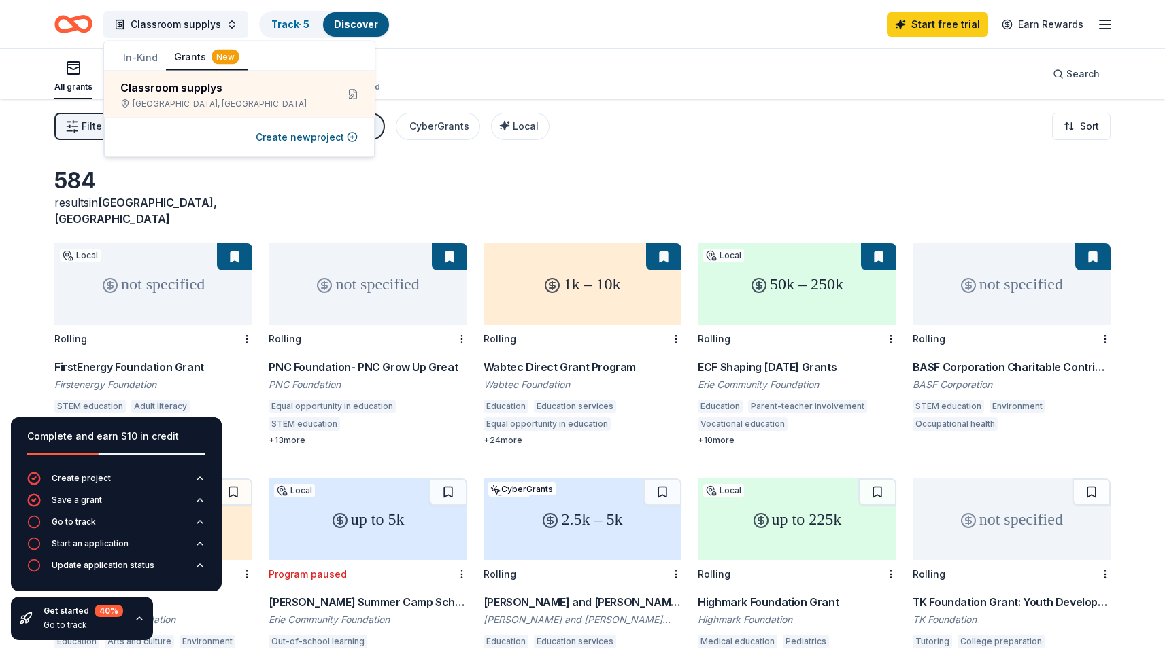
click at [130, 58] on button "In-Kind" at bounding box center [140, 58] width 51 height 24
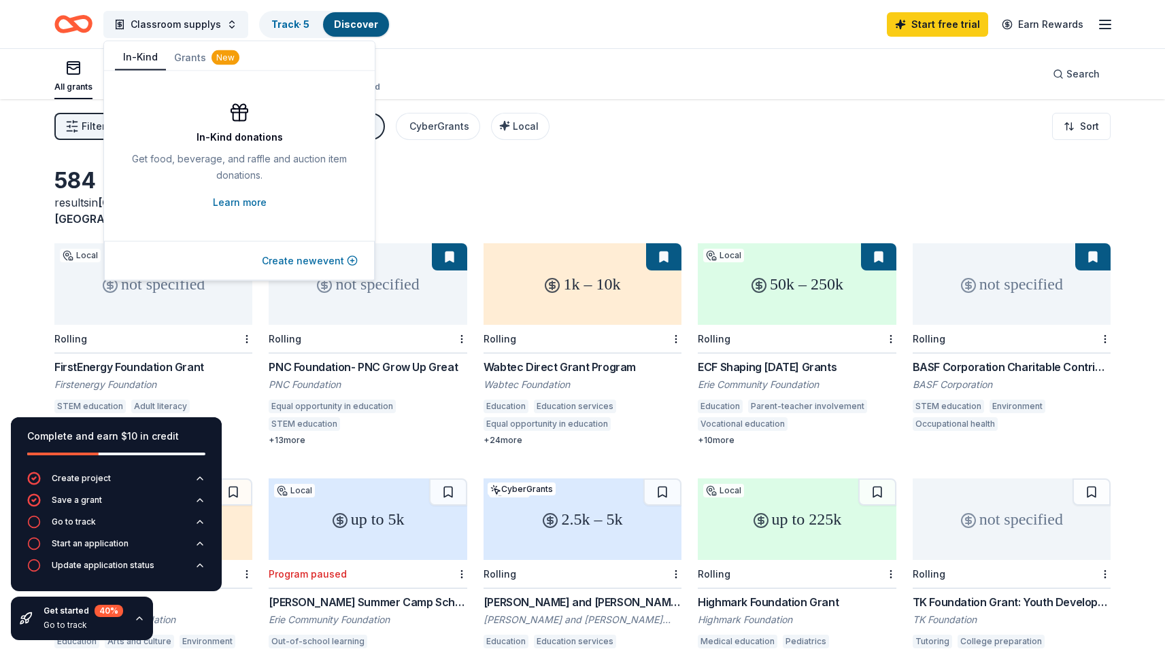
click at [311, 259] on button "Create new event" at bounding box center [310, 261] width 96 height 16
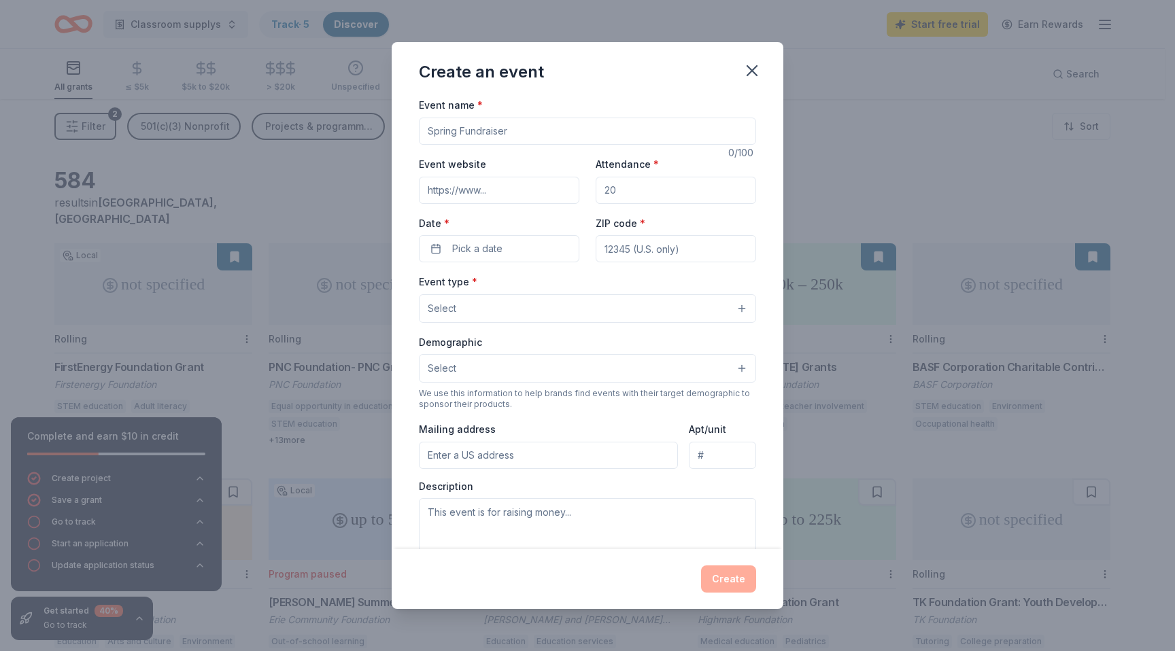
click at [490, 135] on input "Event name *" at bounding box center [587, 131] width 337 height 27
click at [519, 194] on input "Event website" at bounding box center [499, 190] width 160 height 27
click at [647, 192] on input "Attendance *" at bounding box center [676, 190] width 160 height 27
drag, startPoint x: 647, startPoint y: 192, endPoint x: 506, endPoint y: 194, distance: 141.4
click at [506, 194] on div "Event website Attendance * Date * Pick a date ZIP code *" at bounding box center [587, 209] width 337 height 107
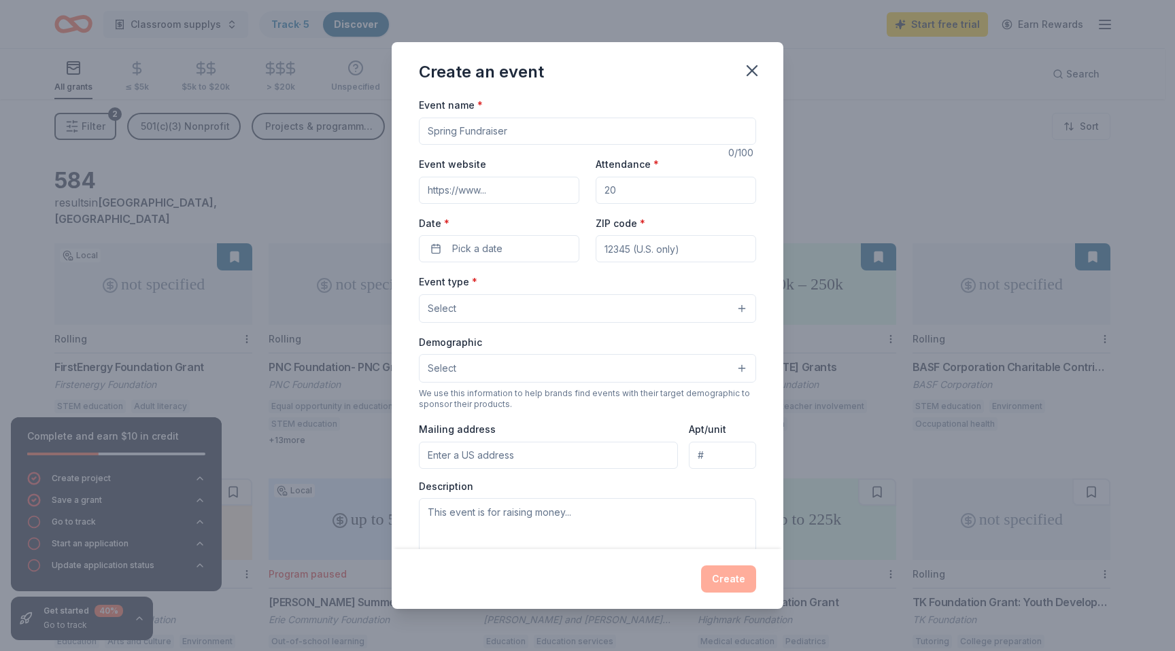
click at [440, 269] on div "Event name * 0 /100 Event website Attendance * Date * Pick a date ZIP code * Ev…" at bounding box center [587, 411] width 337 height 628
click at [440, 268] on div "Event name * 0 /100 Event website Attendance * Date * Pick a date ZIP code * Ev…" at bounding box center [587, 411] width 337 height 628
click at [459, 255] on span "Pick a date" at bounding box center [477, 249] width 50 height 16
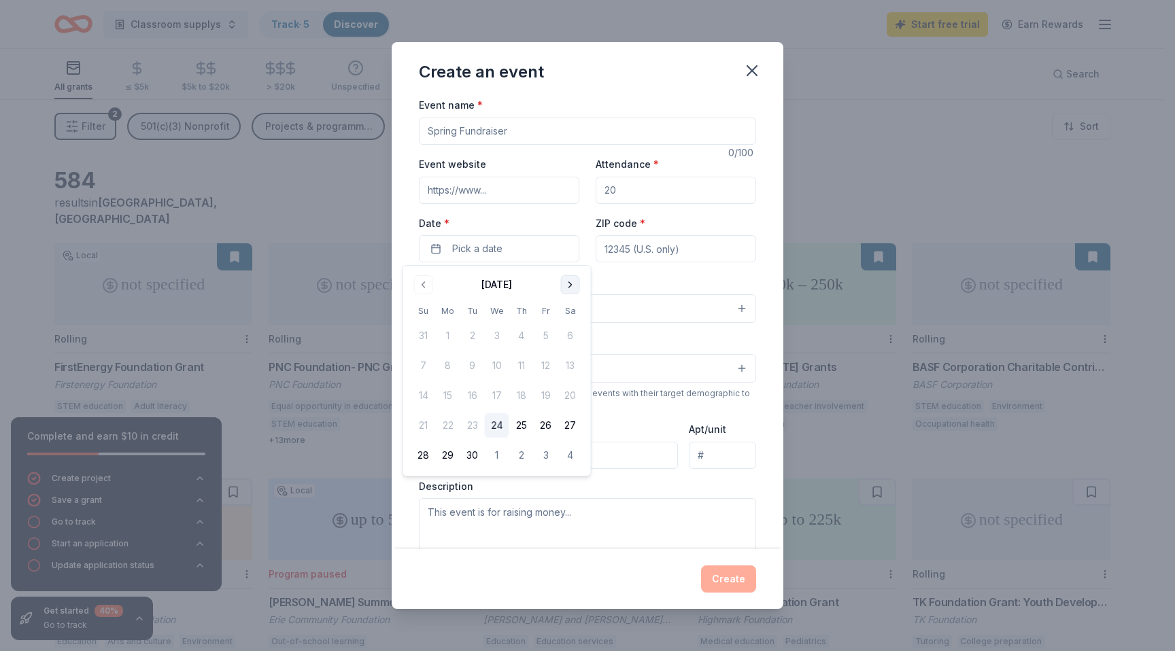
click at [566, 290] on button "Go to next month" at bounding box center [570, 284] width 19 height 19
click at [570, 285] on button "Go to next month" at bounding box center [570, 284] width 19 height 19
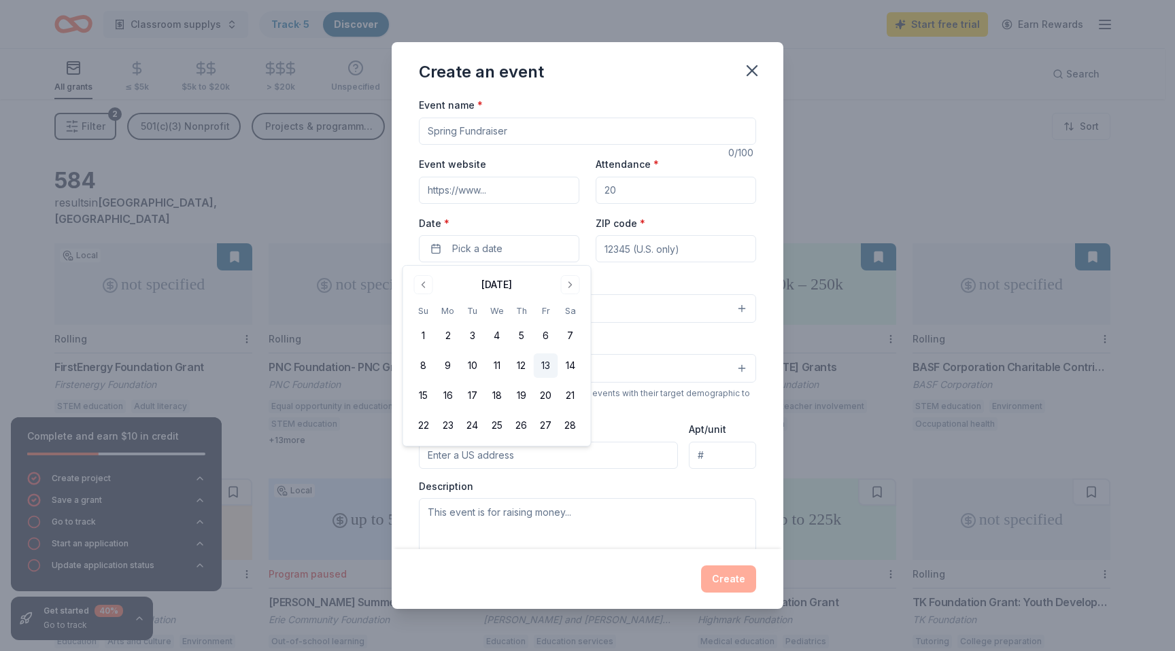
click at [547, 364] on button "13" at bounding box center [546, 366] width 24 height 24
click at [574, 360] on button "14" at bounding box center [570, 366] width 24 height 24
click at [423, 379] on tbody "1 2 3 4 5 6 7 8 9 10 11 12 13 14 15 16 17 18 19 20 21 22 23 24 25 26 27 28" at bounding box center [496, 378] width 171 height 120
click at [423, 401] on button "15" at bounding box center [423, 395] width 24 height 24
click at [490, 136] on input "Event name *" at bounding box center [587, 131] width 337 height 27
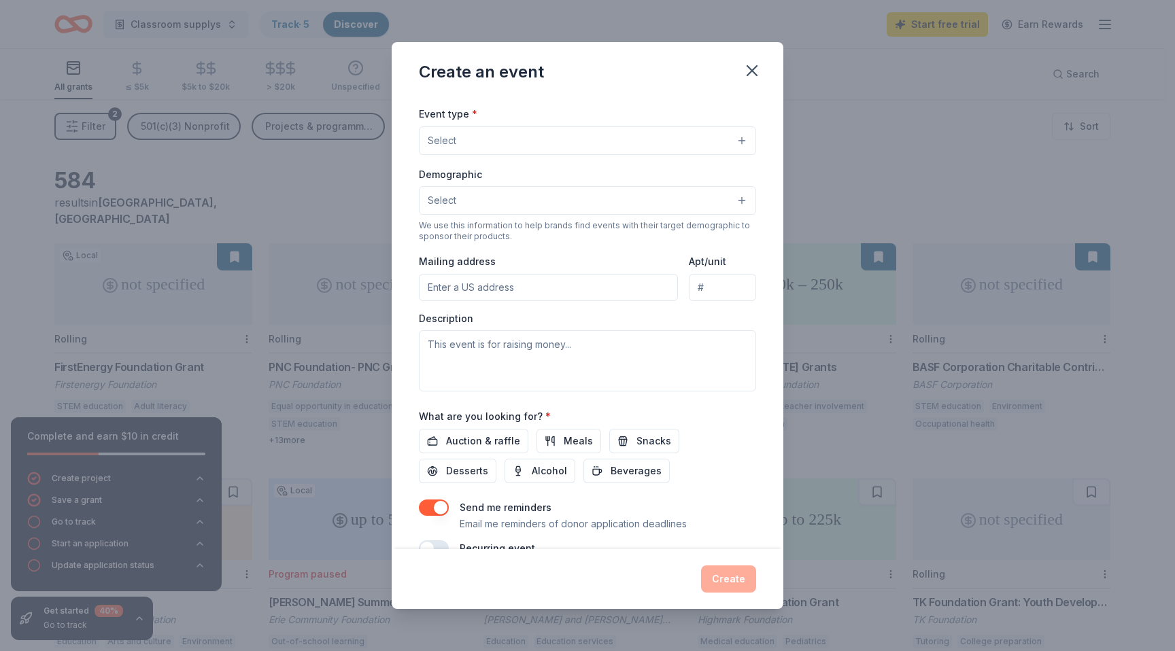
scroll to position [197, 0]
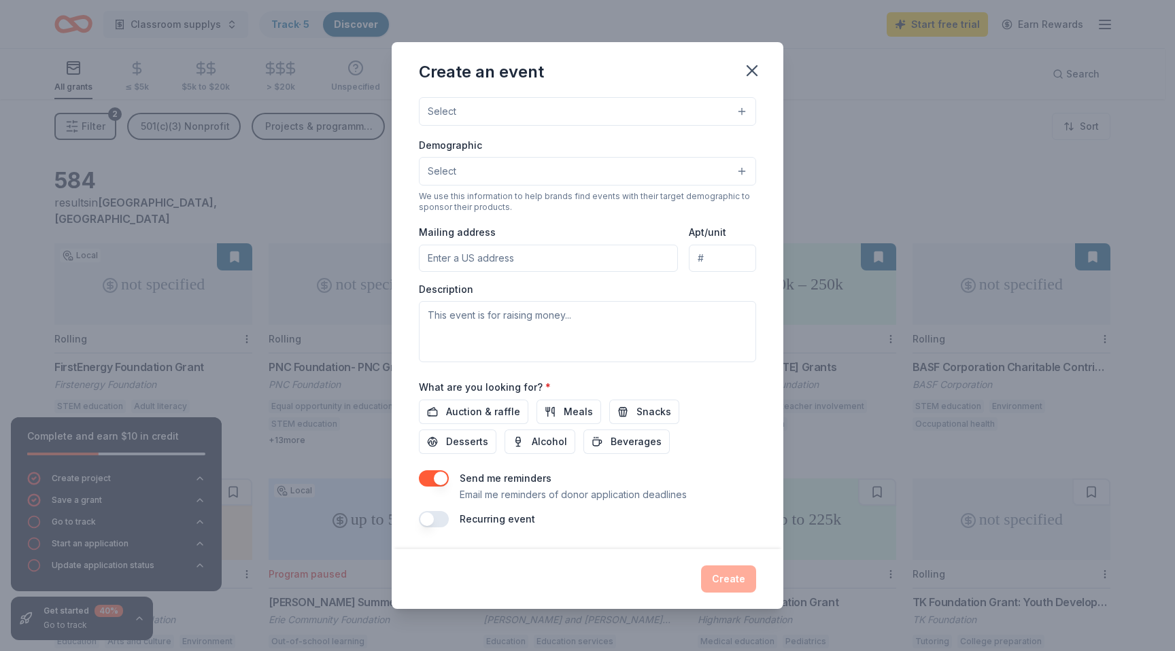
click at [713, 572] on div "Create" at bounding box center [587, 579] width 337 height 27
click at [603, 451] on button "Beverages" at bounding box center [626, 442] width 86 height 24
click at [620, 426] on div "Auction & raffle Meals Snacks Desserts Alcohol Beverages" at bounding box center [587, 427] width 337 height 54
click at [620, 417] on button "Snacks" at bounding box center [644, 412] width 70 height 24
click at [569, 417] on span "Meals" at bounding box center [578, 412] width 29 height 16
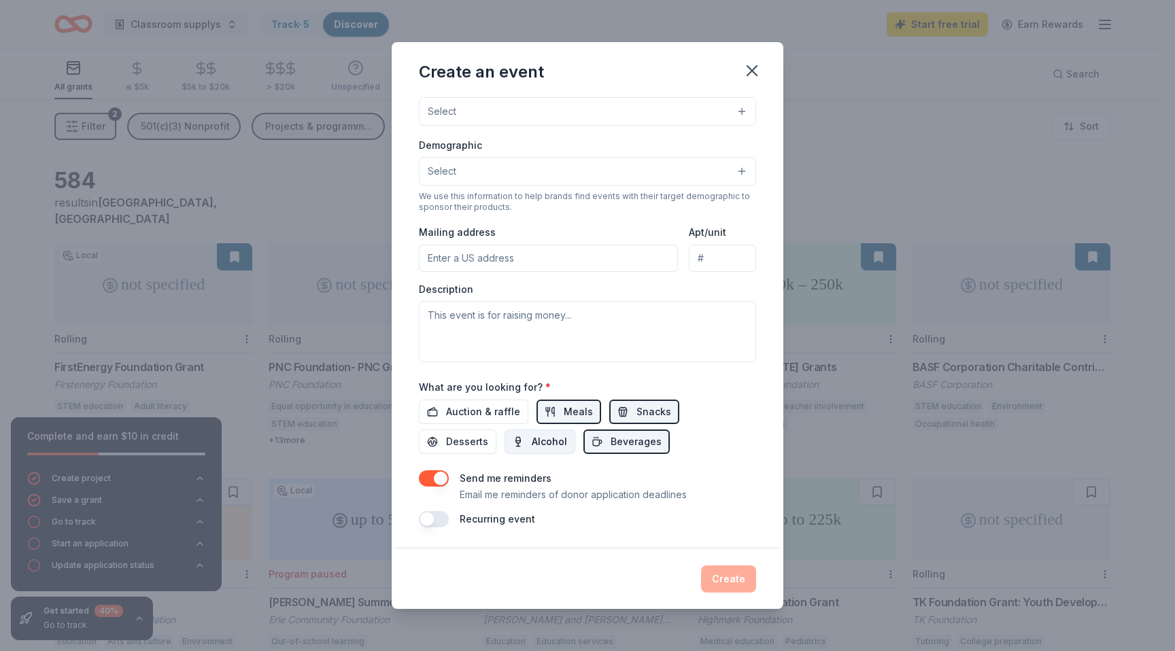
click at [552, 439] on span "Alcohol" at bounding box center [549, 442] width 35 height 16
click at [498, 407] on span "Auction & raffle" at bounding box center [483, 412] width 74 height 16
click at [468, 434] on span "Desserts" at bounding box center [467, 442] width 42 height 16
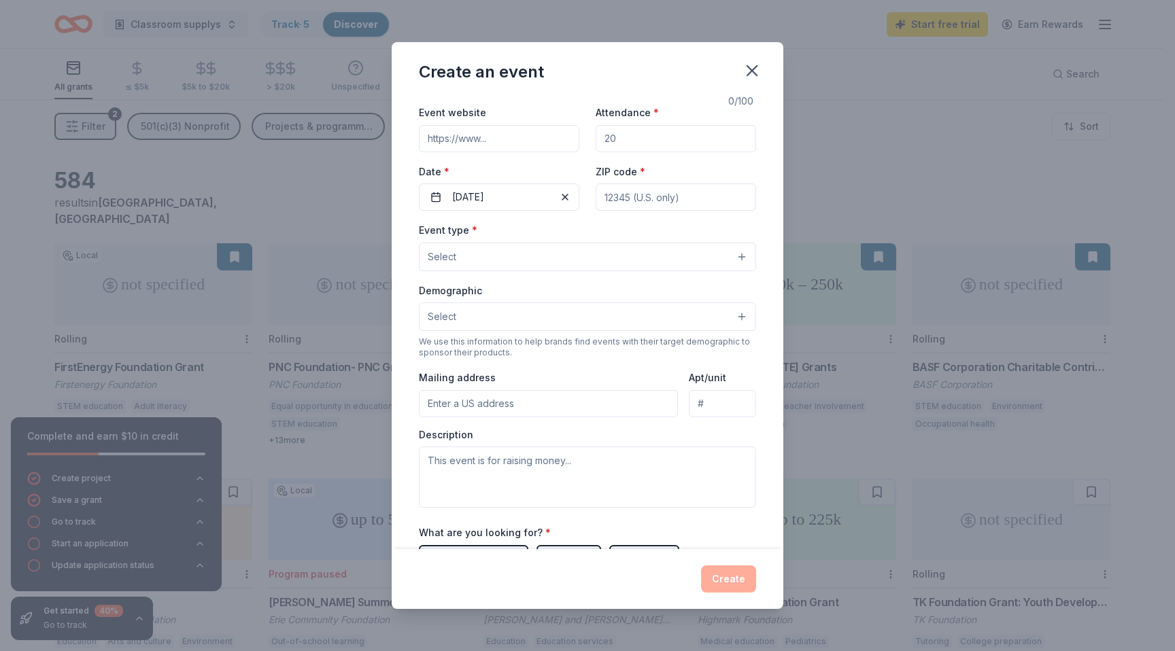
scroll to position [0, 0]
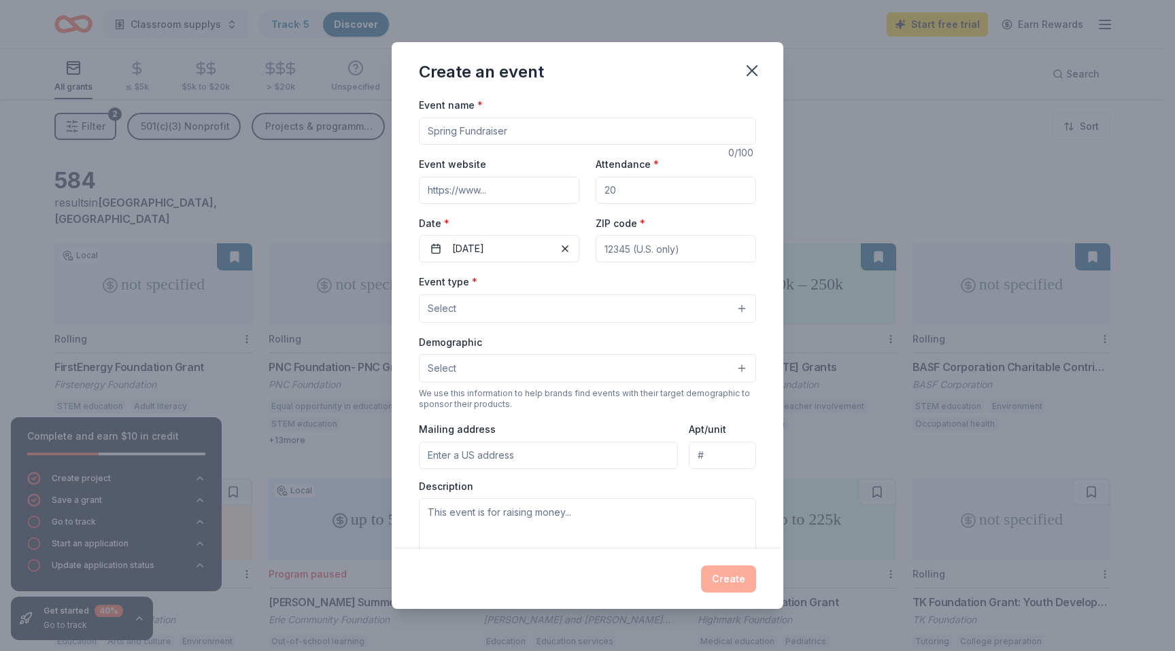
click at [473, 135] on input "Event name *" at bounding box center [587, 131] width 337 height 27
type input "Feb."
click at [490, 190] on input "Event website" at bounding box center [499, 190] width 160 height 27
type input "Brehumbleandkind.org"
click at [601, 192] on input "Attendance *" at bounding box center [676, 190] width 160 height 27
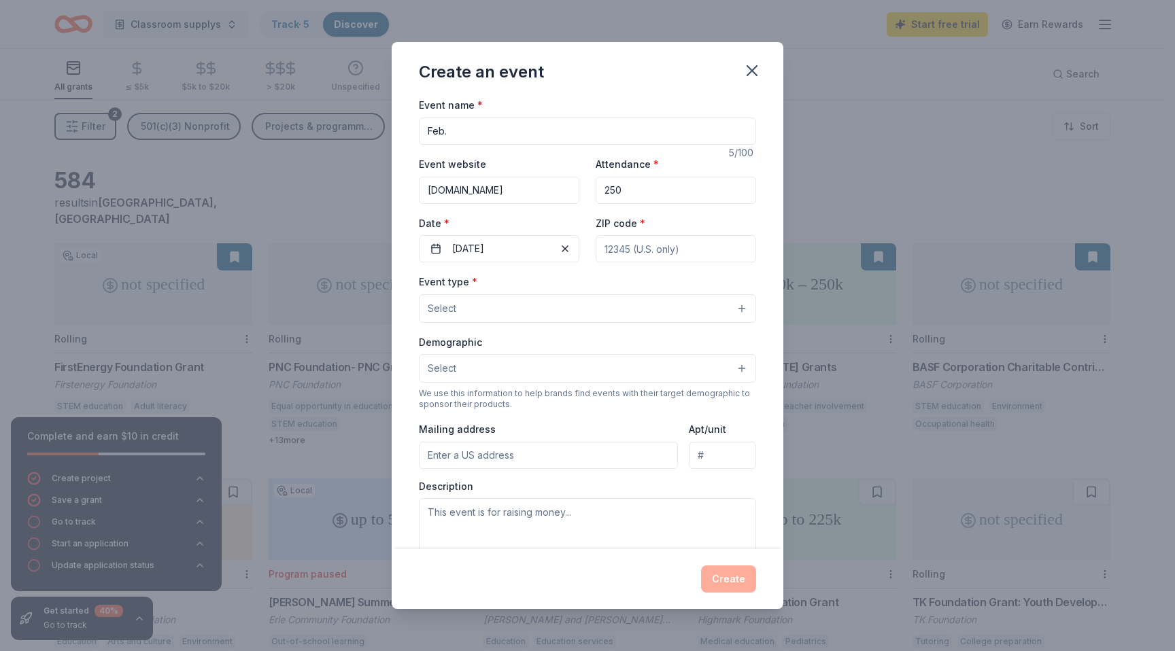
type input "250"
click at [577, 284] on div "Event type * Select" at bounding box center [587, 298] width 337 height 50
click at [627, 257] on input "ZIP code *" at bounding box center [676, 248] width 160 height 27
type input "16412"
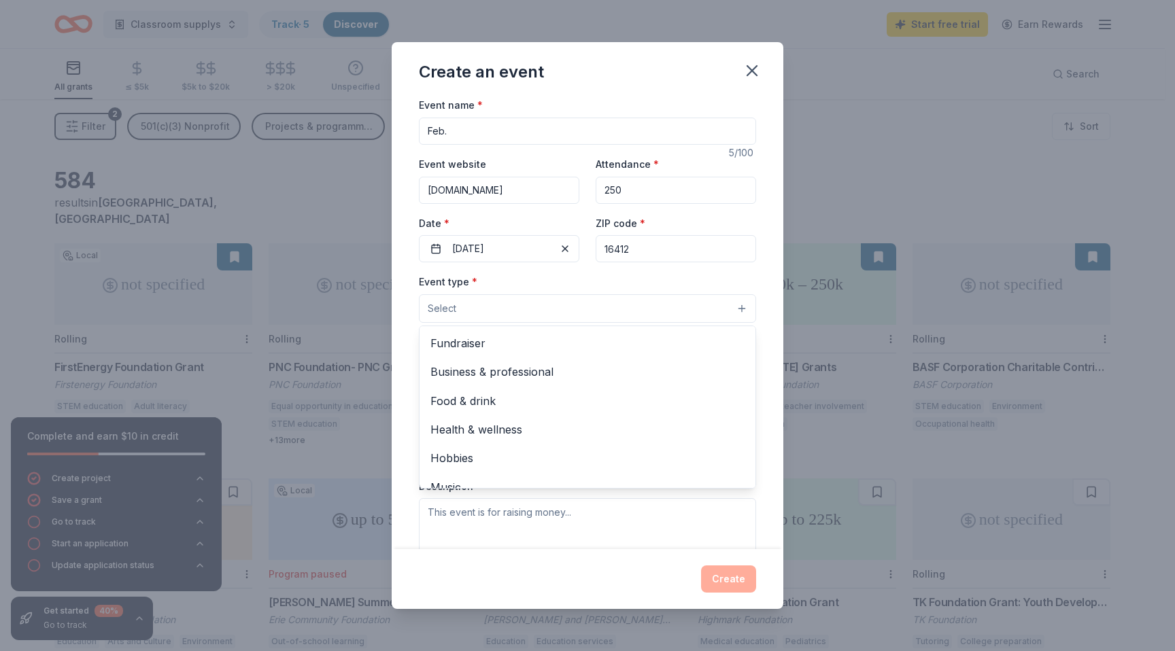
click at [483, 305] on button "Select" at bounding box center [587, 308] width 337 height 29
click at [498, 344] on span "Fundraiser" at bounding box center [587, 344] width 314 height 18
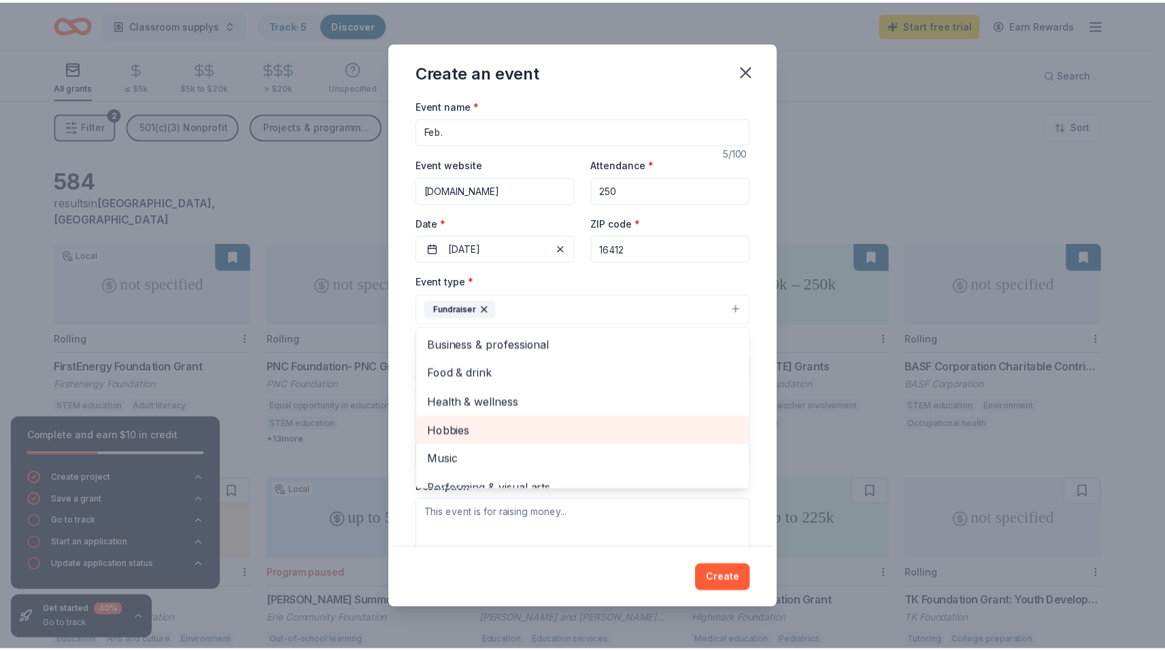
scroll to position [16, 0]
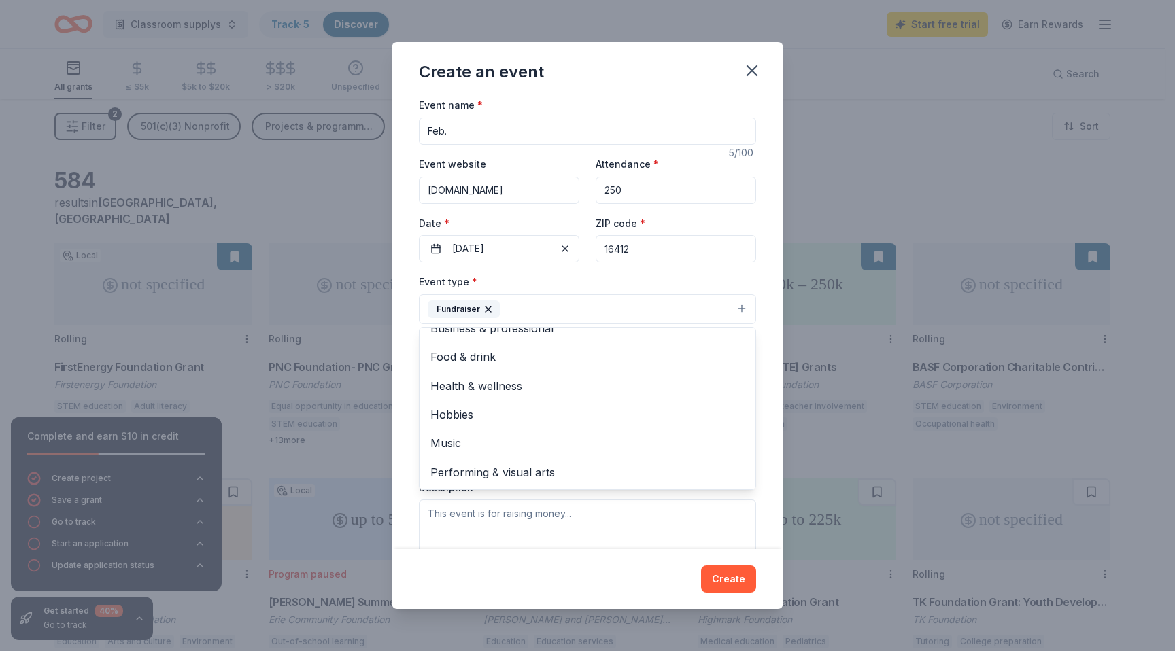
click at [755, 470] on div "Event name * Feb. 5 /100 Event website Brehumbleandkind.org Attendance * 250 Da…" at bounding box center [588, 323] width 392 height 452
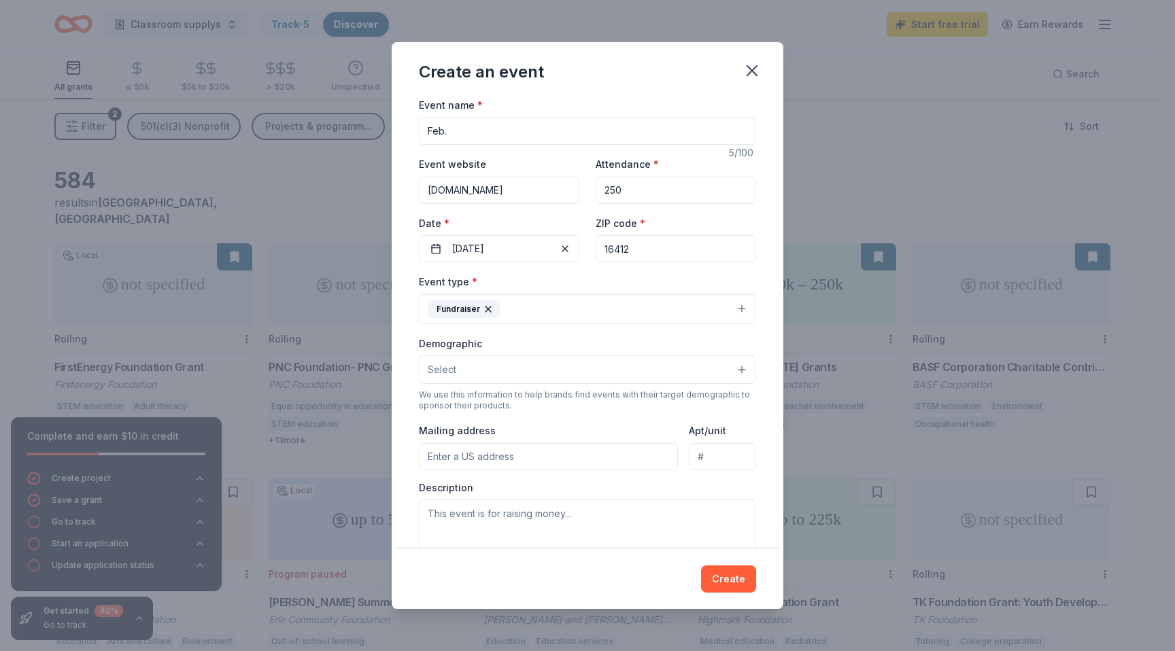
click at [478, 376] on button "Select" at bounding box center [587, 370] width 337 height 29
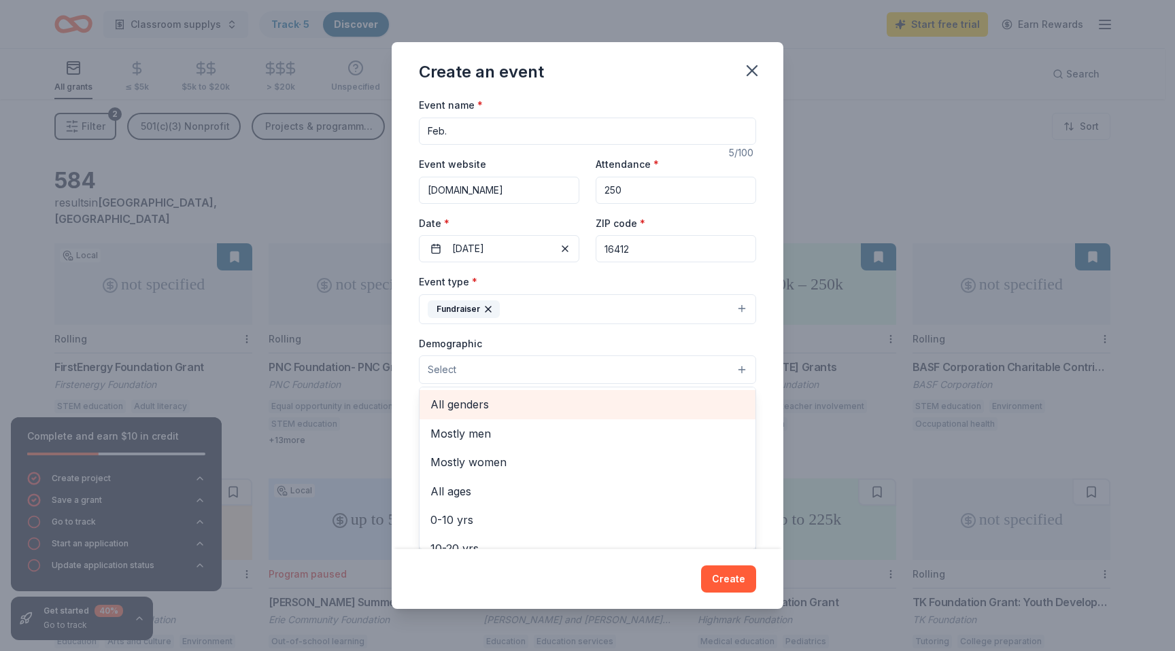
click at [479, 396] on span "All genders" at bounding box center [587, 405] width 314 height 18
click at [721, 589] on div "Create an event Event name * Feb. 5 /100 Event website Brehumbleandkind.org Att…" at bounding box center [588, 325] width 392 height 566
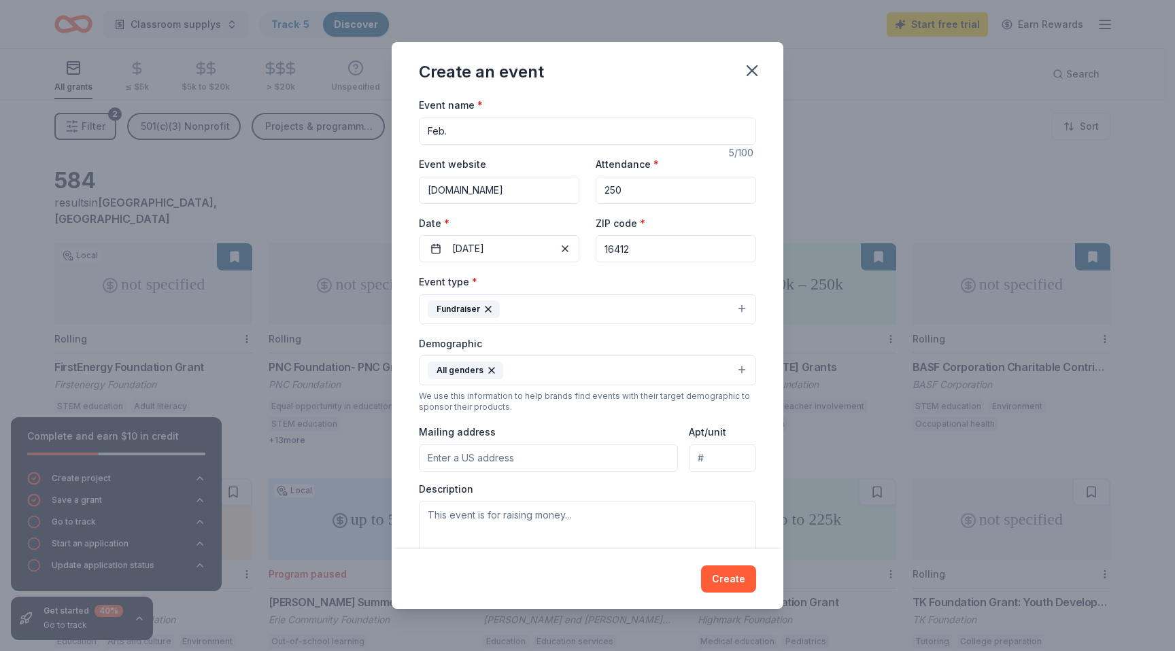
click at [721, 585] on button "Create" at bounding box center [728, 579] width 55 height 27
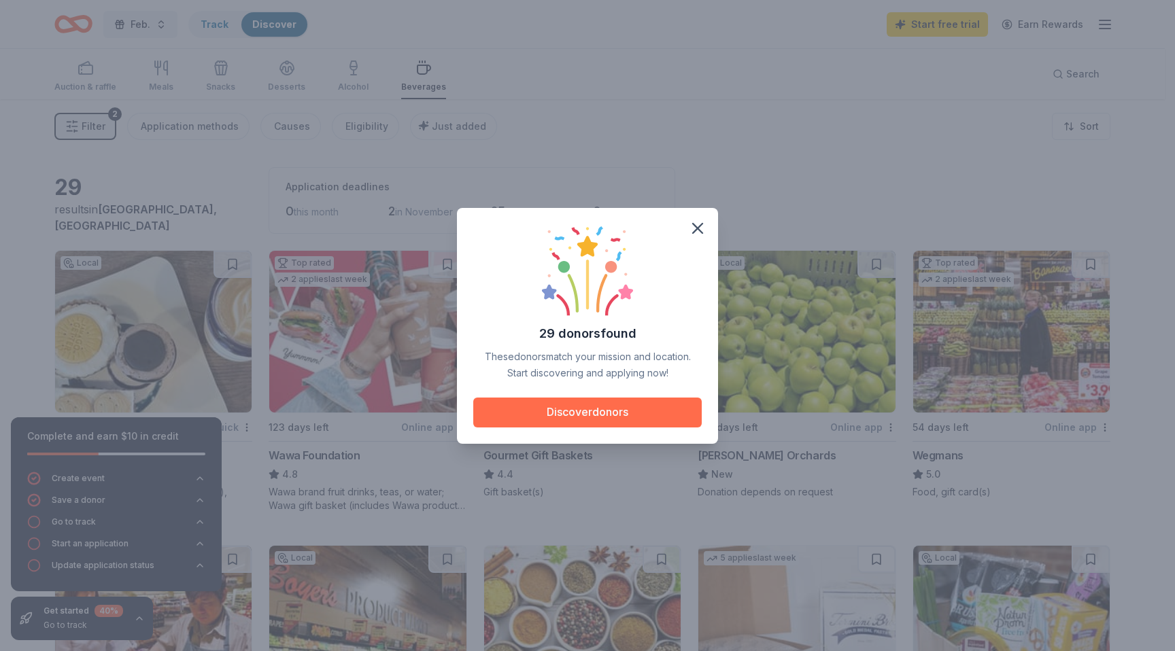
click at [613, 418] on button "Discover donors" at bounding box center [587, 413] width 228 height 30
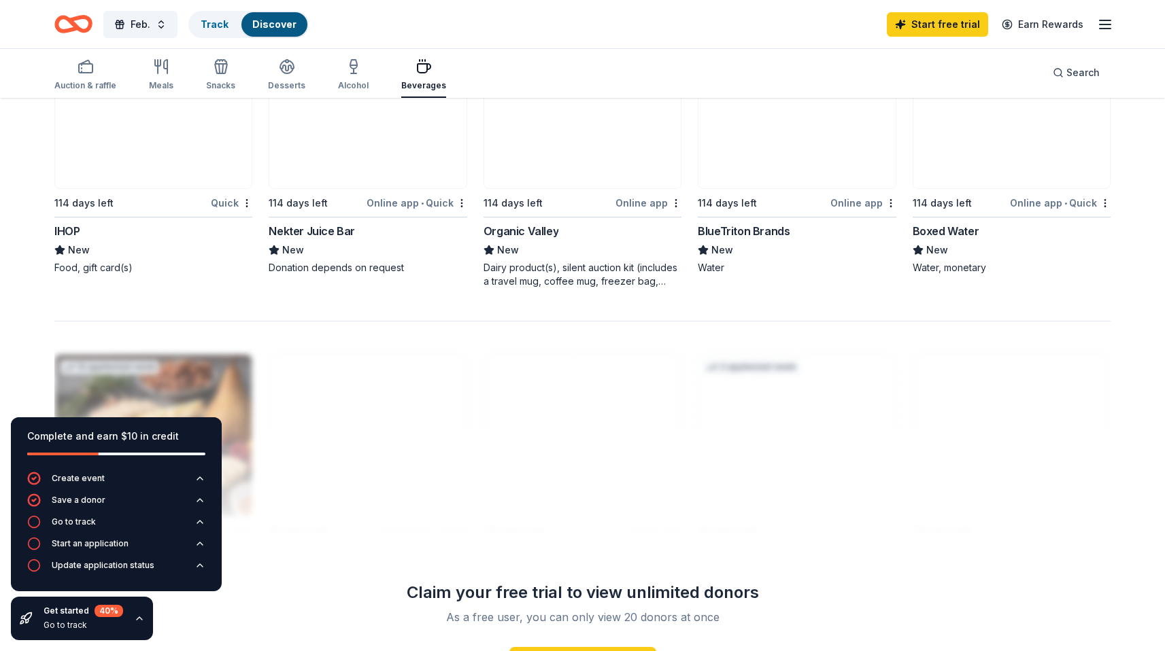
scroll to position [1101, 0]
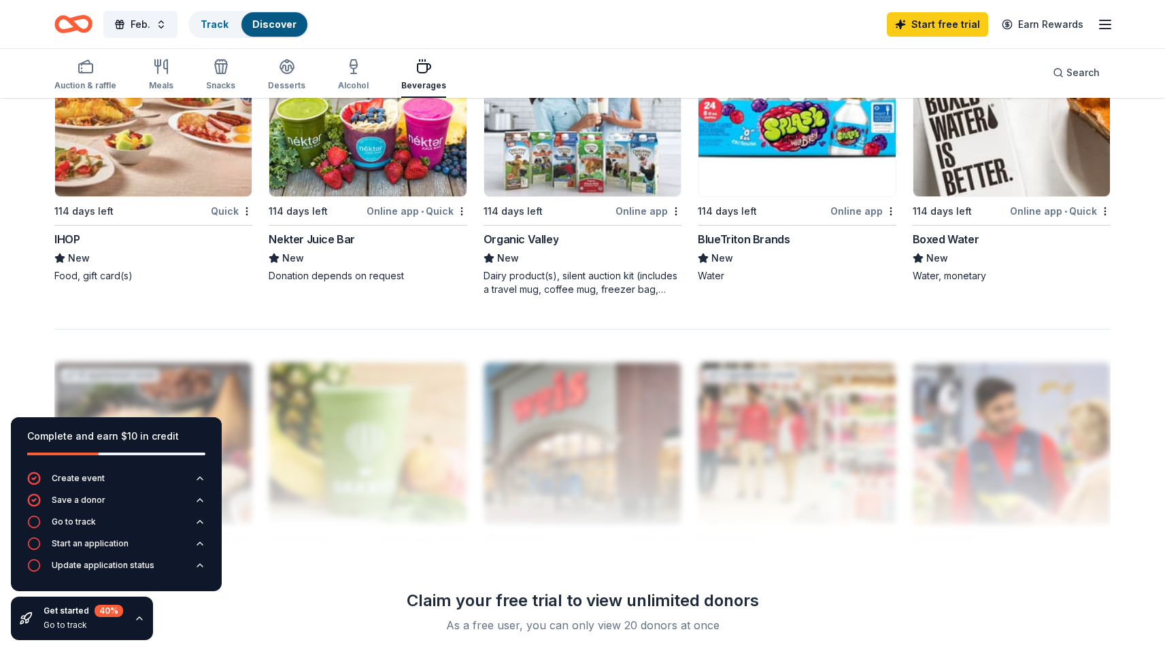
click at [78, 213] on div "114 days left" at bounding box center [83, 211] width 59 height 16
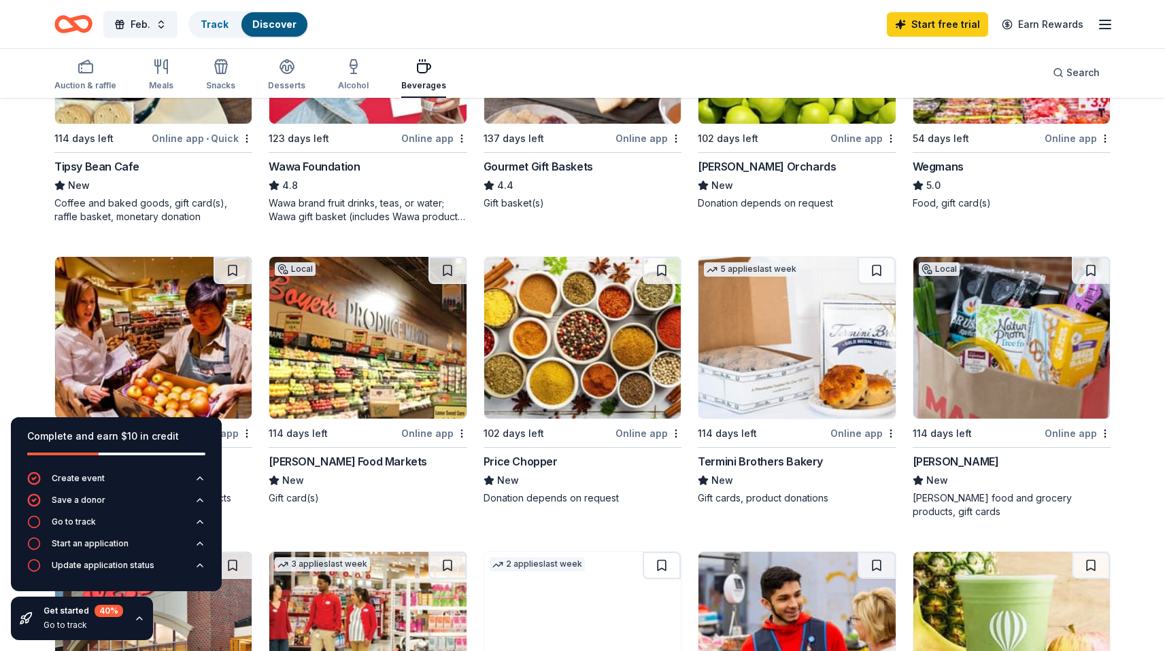
scroll to position [0, 0]
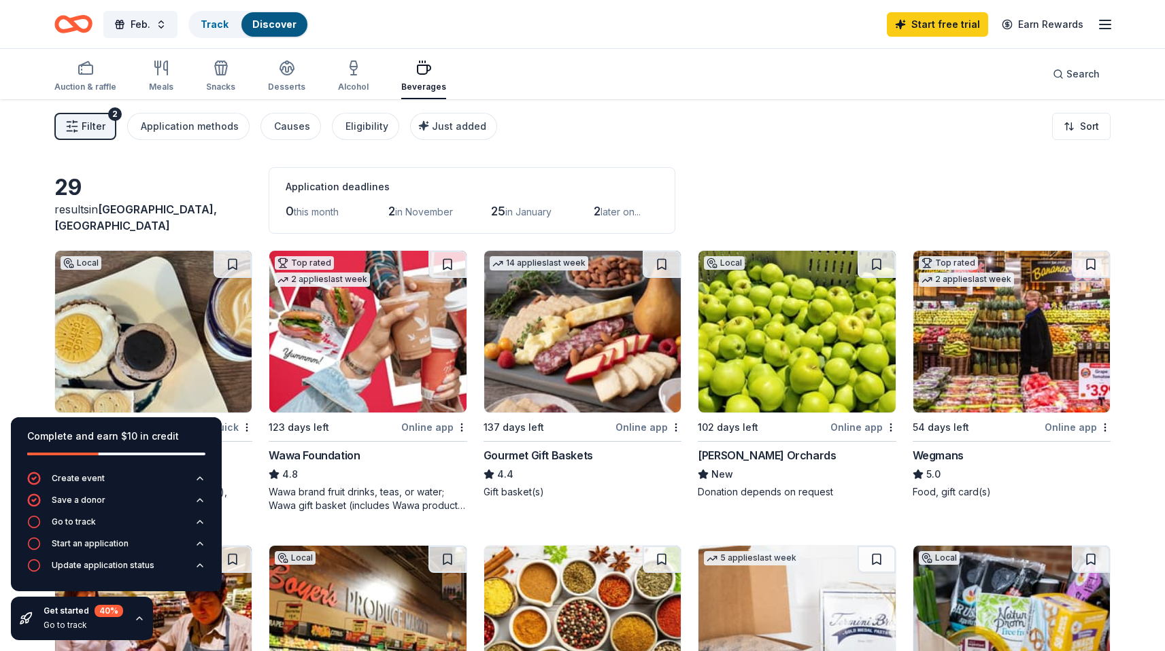
click at [539, 456] on div "Gourmet Gift Baskets" at bounding box center [537, 455] width 109 height 16
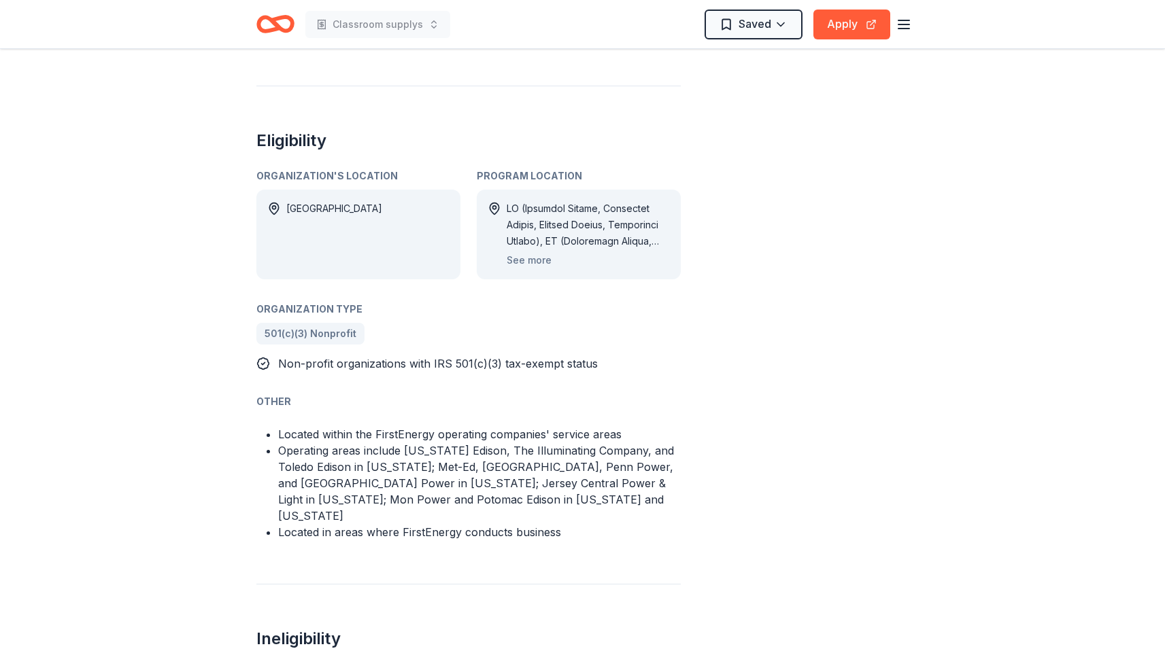
scroll to position [523, 0]
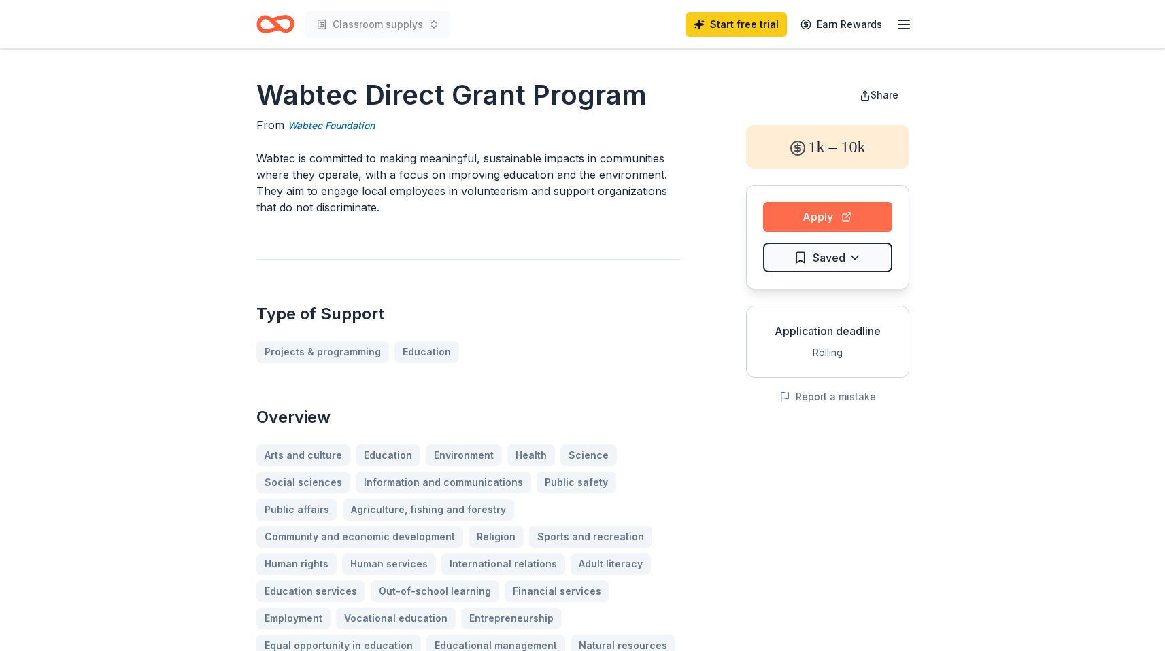
click at [817, 218] on button "Apply" at bounding box center [827, 217] width 129 height 30
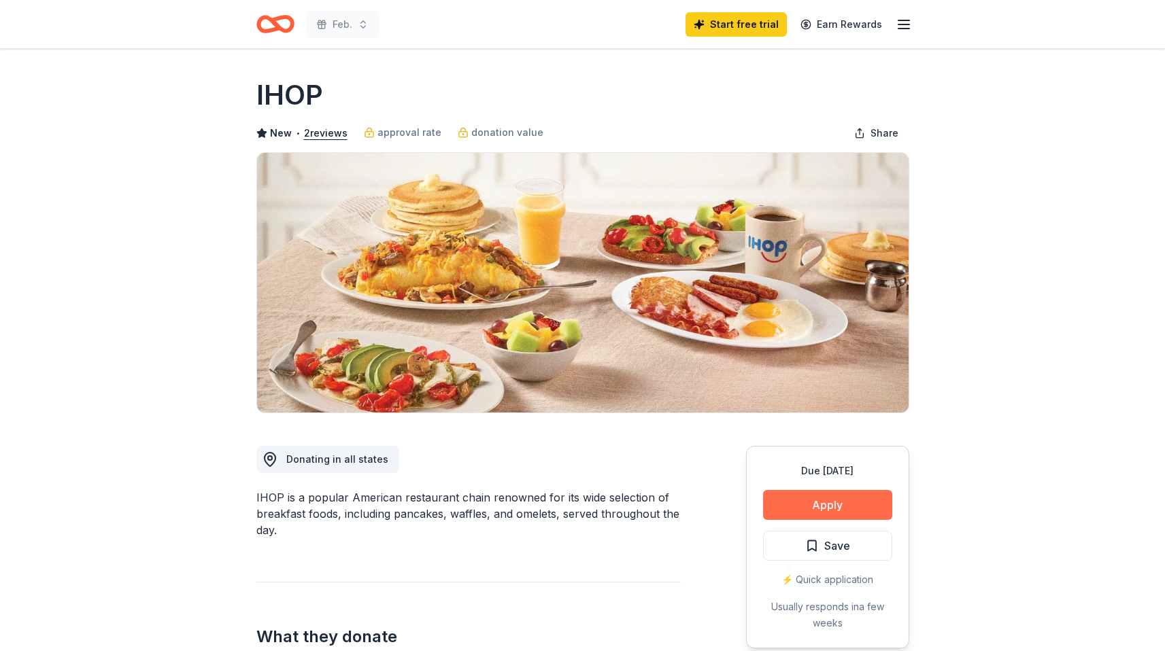
click at [789, 500] on button "Apply" at bounding box center [827, 505] width 129 height 30
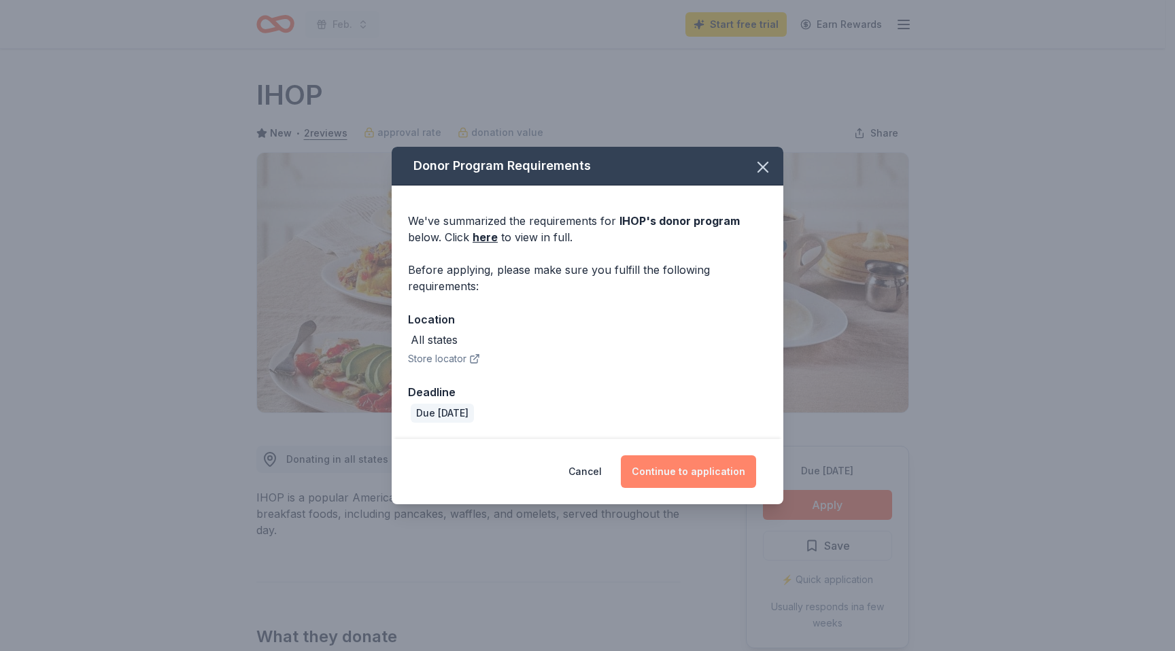
click at [681, 463] on button "Continue to application" at bounding box center [688, 472] width 135 height 33
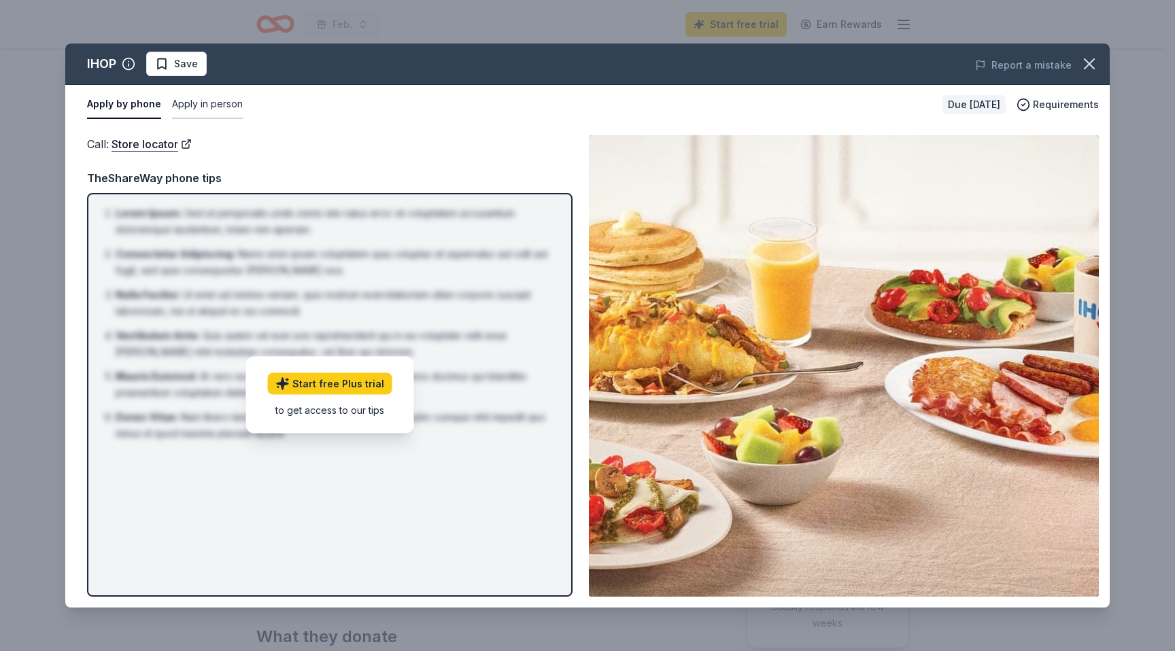
click at [200, 108] on button "Apply in person" at bounding box center [207, 104] width 71 height 29
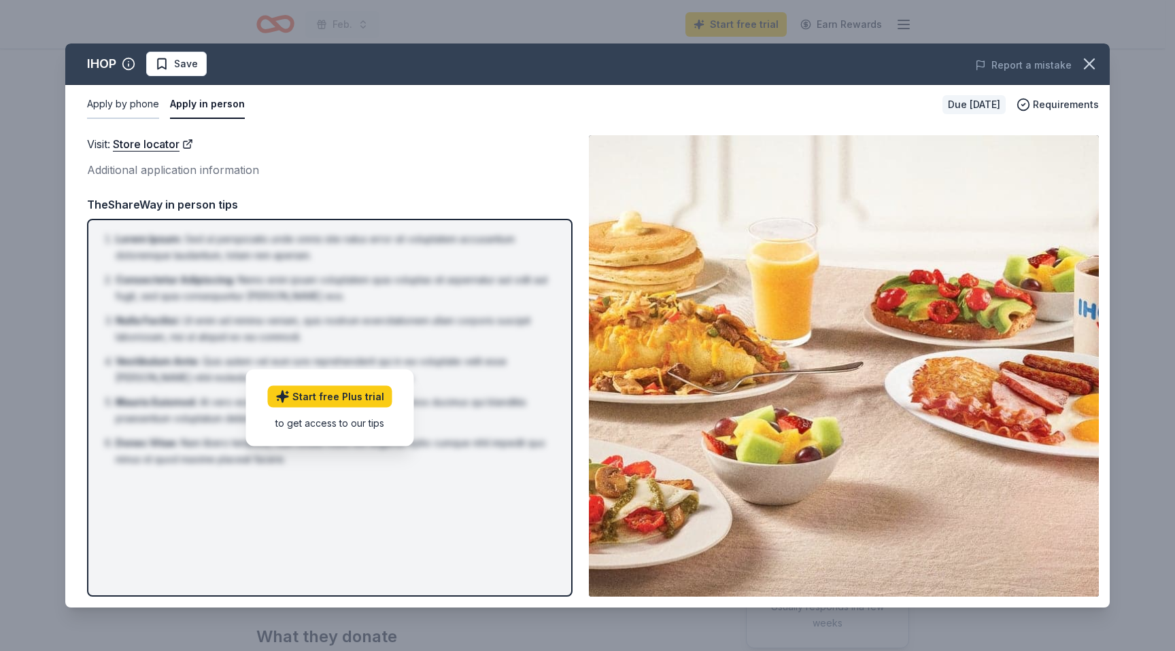
click at [131, 106] on button "Apply by phone" at bounding box center [123, 104] width 72 height 29
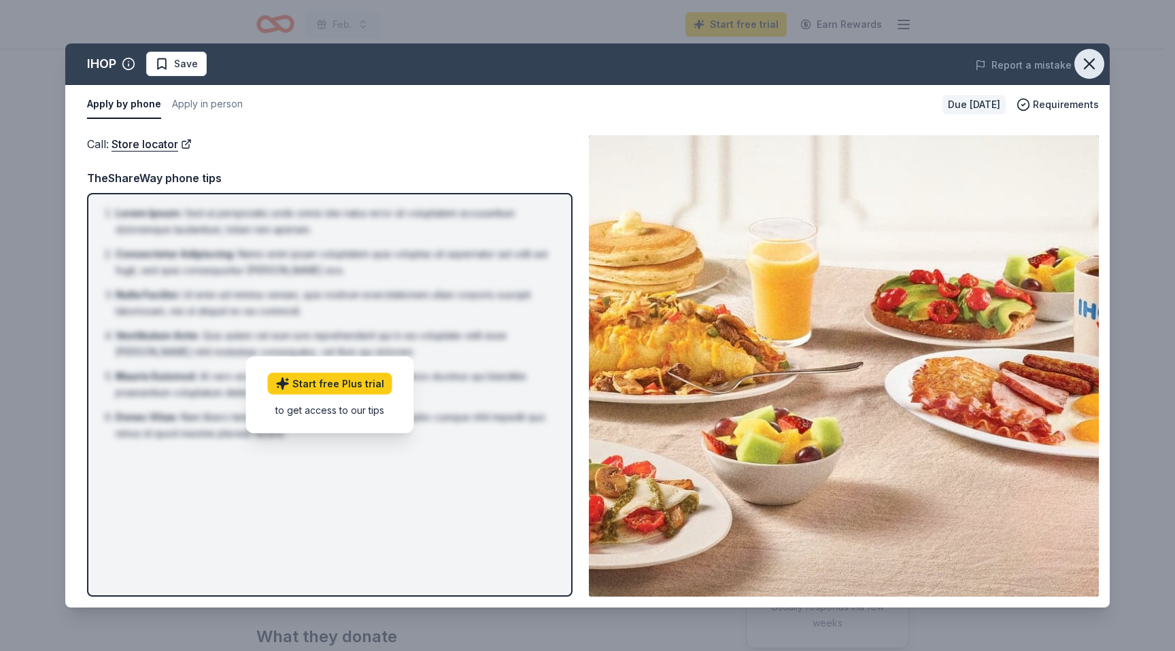
click at [1094, 61] on icon "button" at bounding box center [1089, 63] width 19 height 19
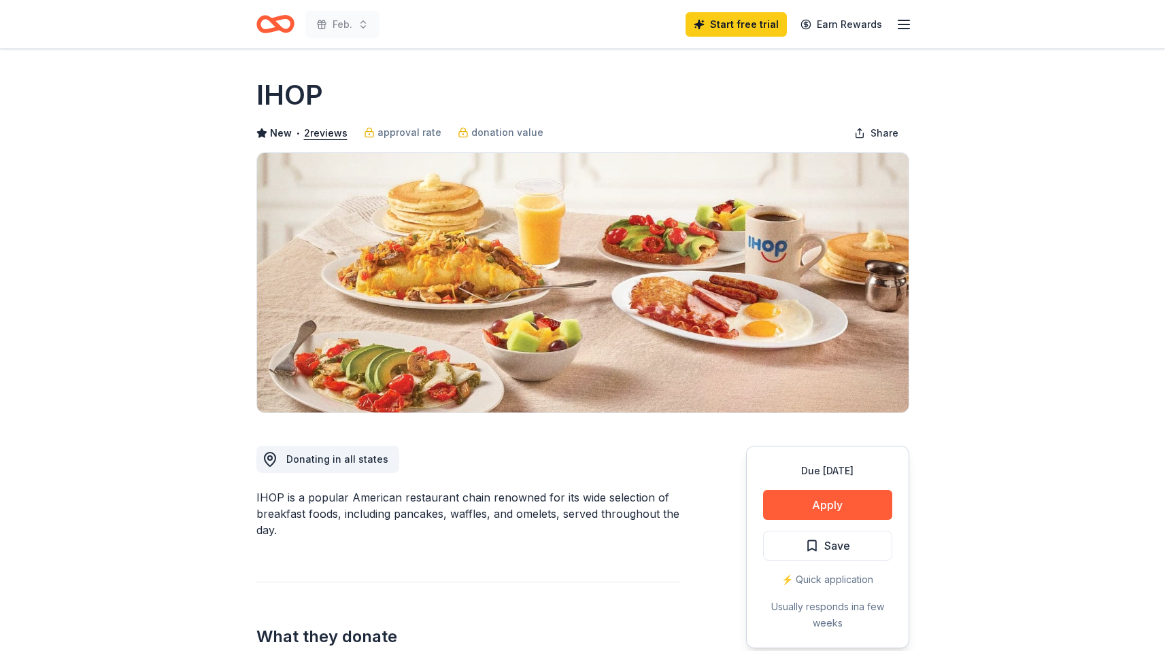
click at [708, 194] on img at bounding box center [582, 283] width 651 height 260
click at [279, 26] on icon "Home" at bounding box center [281, 24] width 21 height 14
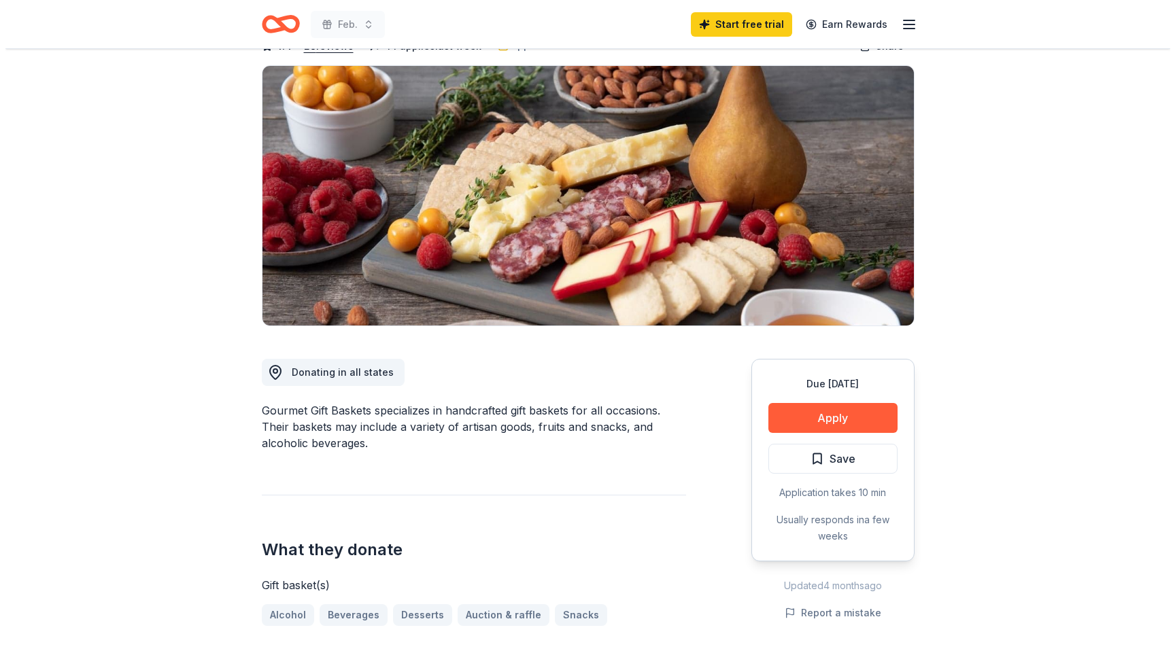
scroll to position [88, 0]
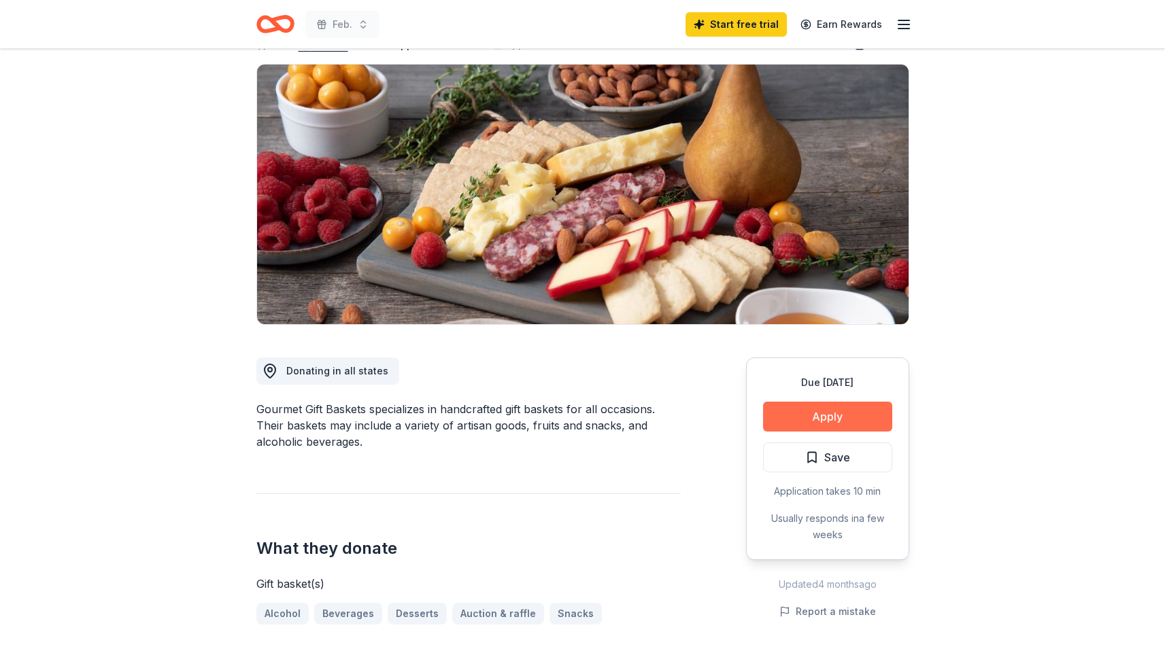
click at [802, 415] on button "Apply" at bounding box center [827, 417] width 129 height 30
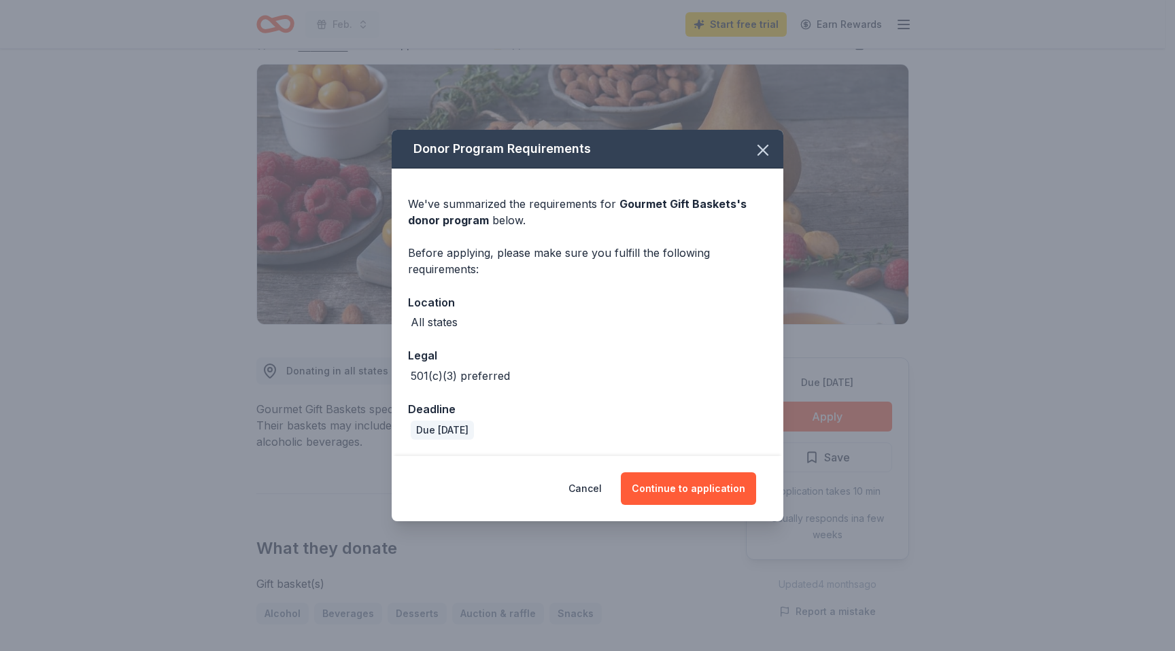
click at [698, 505] on div "Cancel Continue to application" at bounding box center [588, 488] width 392 height 65
click at [691, 499] on button "Continue to application" at bounding box center [688, 489] width 135 height 33
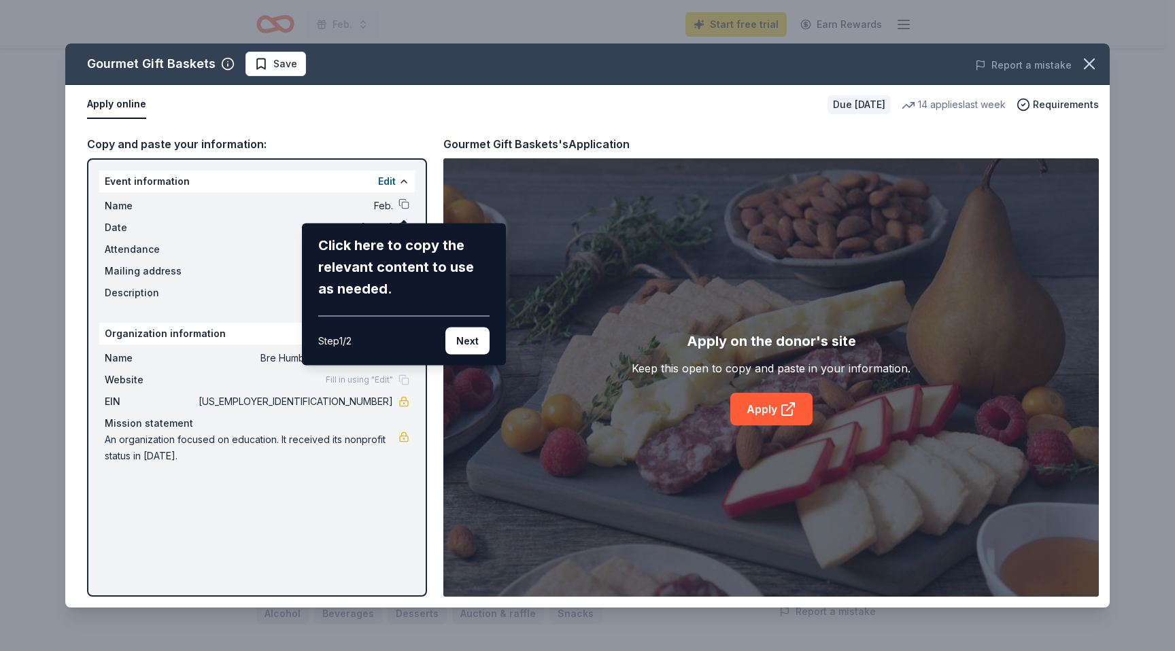
click at [768, 414] on div "Gourmet Gift Baskets Save Report a mistake Apply online Due [DATE] 14 applies l…" at bounding box center [587, 326] width 1044 height 564
click at [776, 410] on div "Gourmet Gift Baskets Save Report a mistake Apply online Due [DATE] 14 applies l…" at bounding box center [587, 326] width 1044 height 564
click at [781, 409] on div "Gourmet Gift Baskets Save Report a mistake Apply online Due [DATE] 14 applies l…" at bounding box center [587, 326] width 1044 height 564
click at [474, 352] on button "Next" at bounding box center [467, 341] width 44 height 27
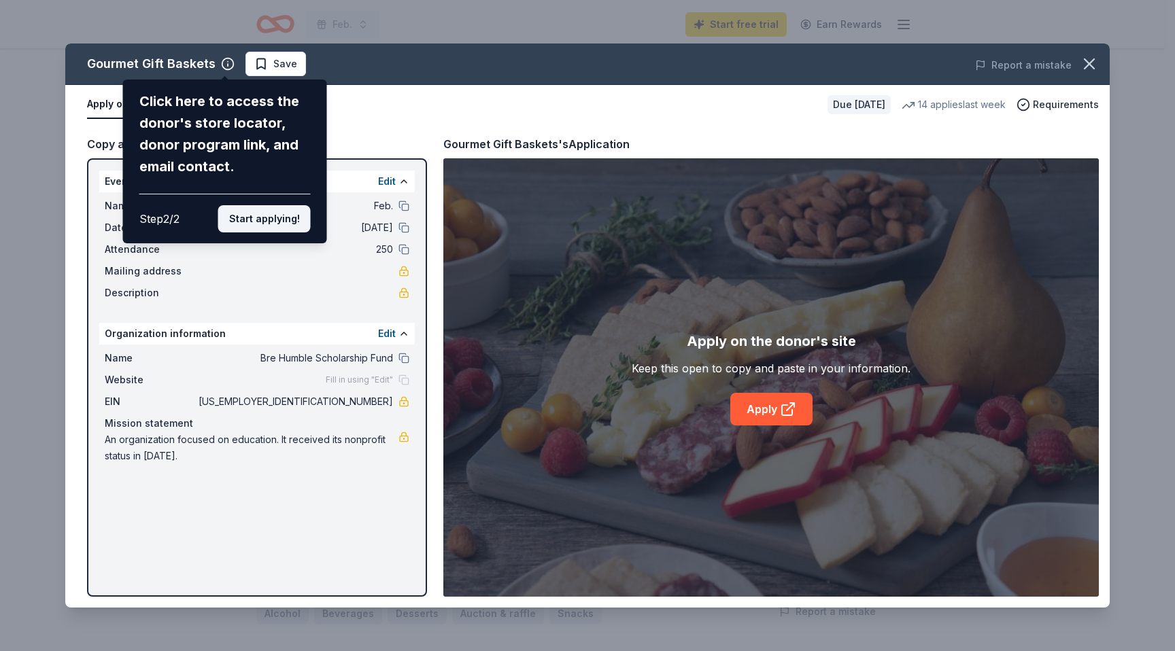
click at [284, 222] on button "Start applying!" at bounding box center [264, 218] width 92 height 27
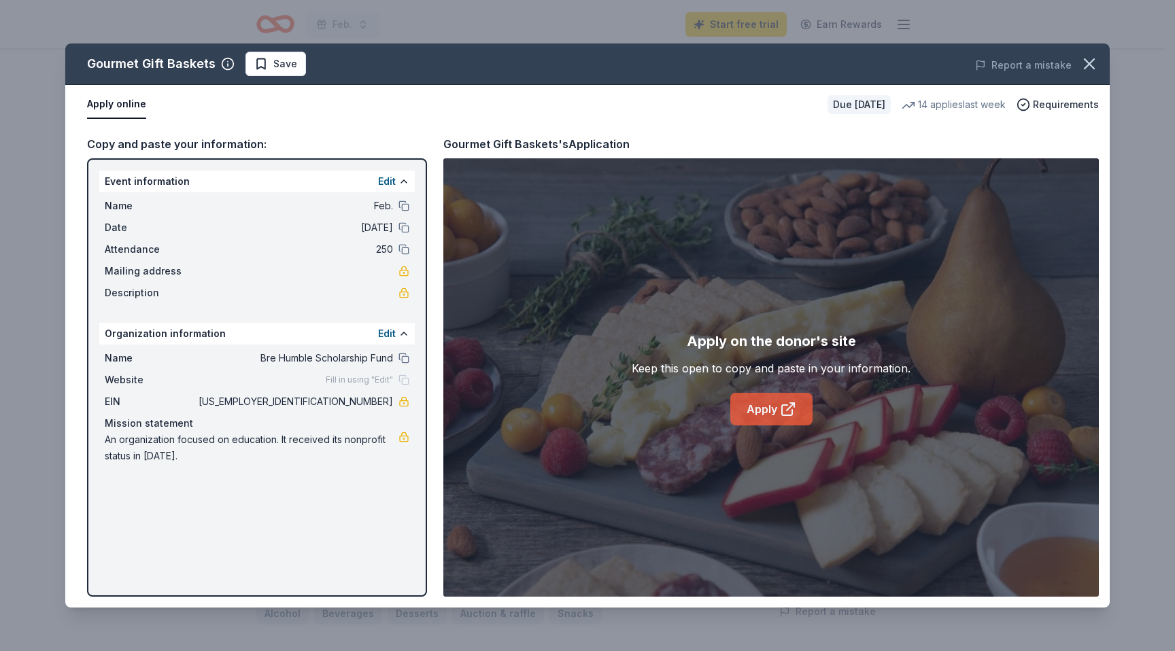
click at [760, 413] on link "Apply" at bounding box center [771, 409] width 82 height 33
